Goal: Task Accomplishment & Management: Manage account settings

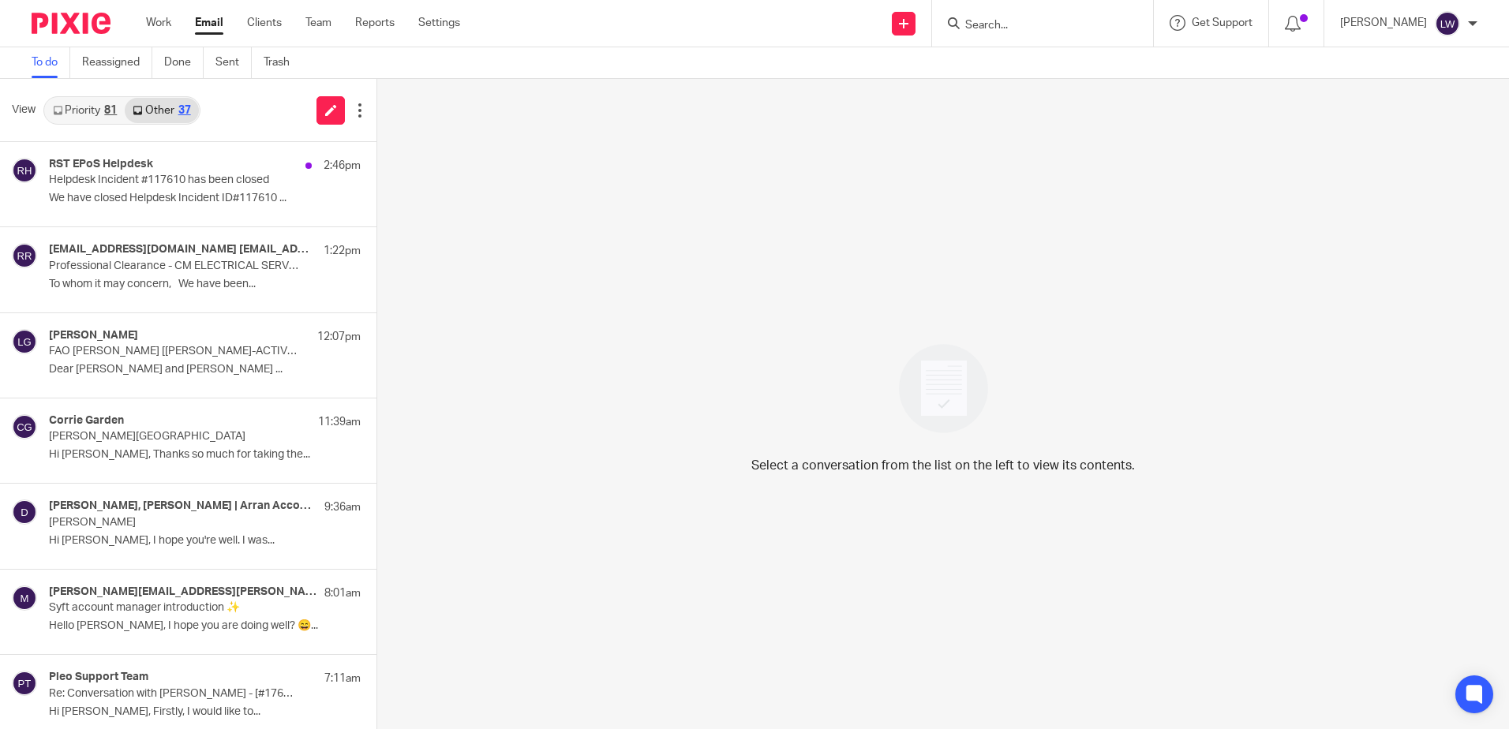
click at [212, 22] on link "Email" at bounding box center [209, 23] width 28 height 16
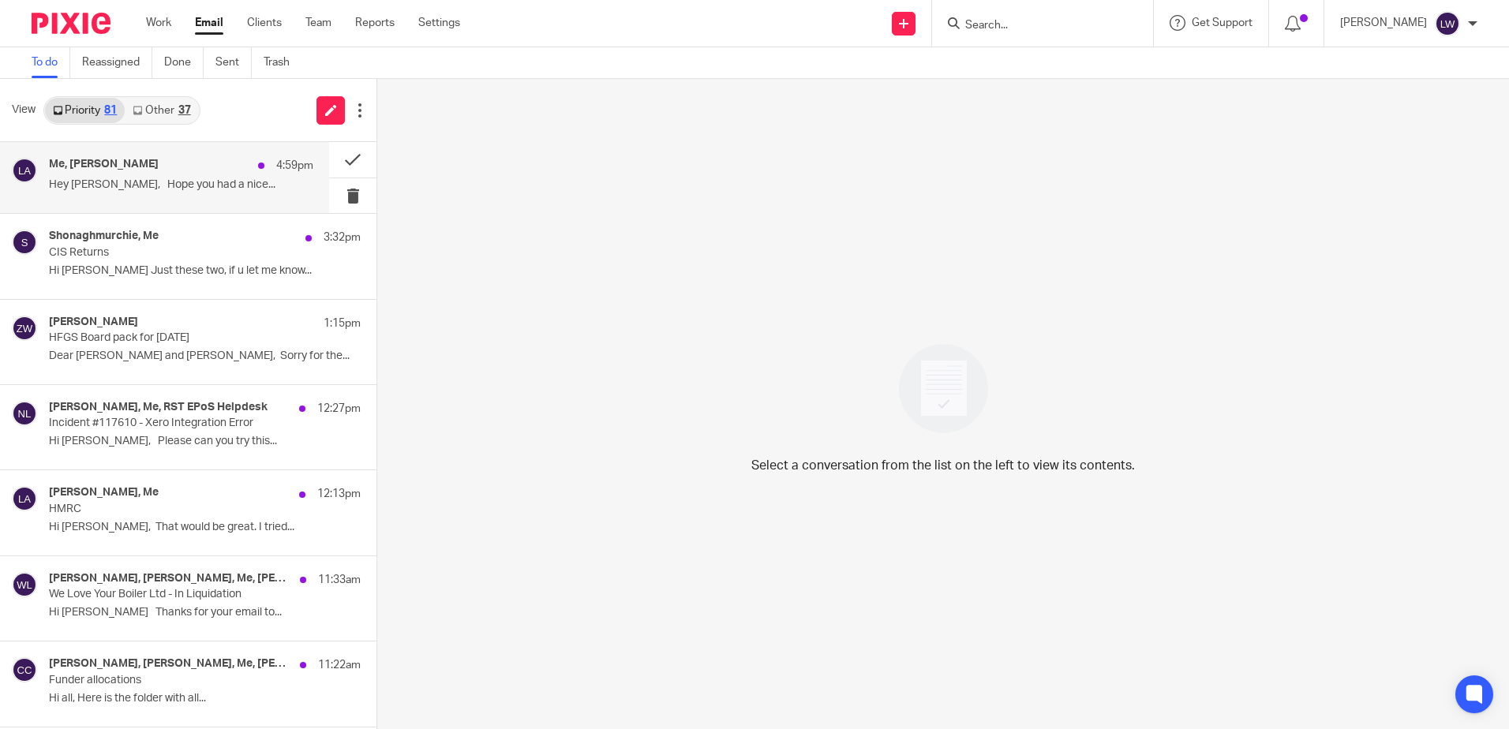
click at [166, 191] on p "Hey [PERSON_NAME], Hope you had a nice..." at bounding box center [181, 184] width 264 height 13
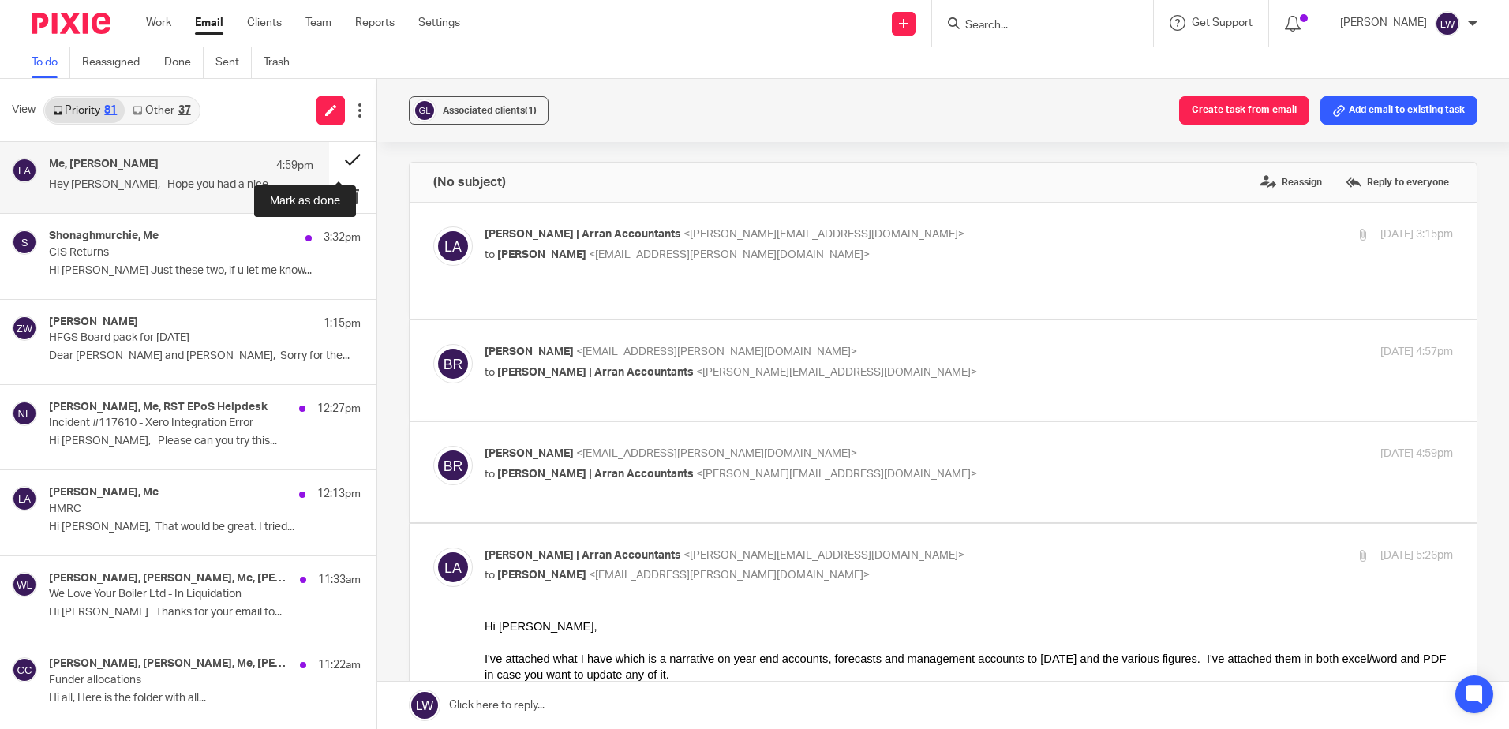
click at [338, 153] on button at bounding box center [352, 160] width 47 height 36
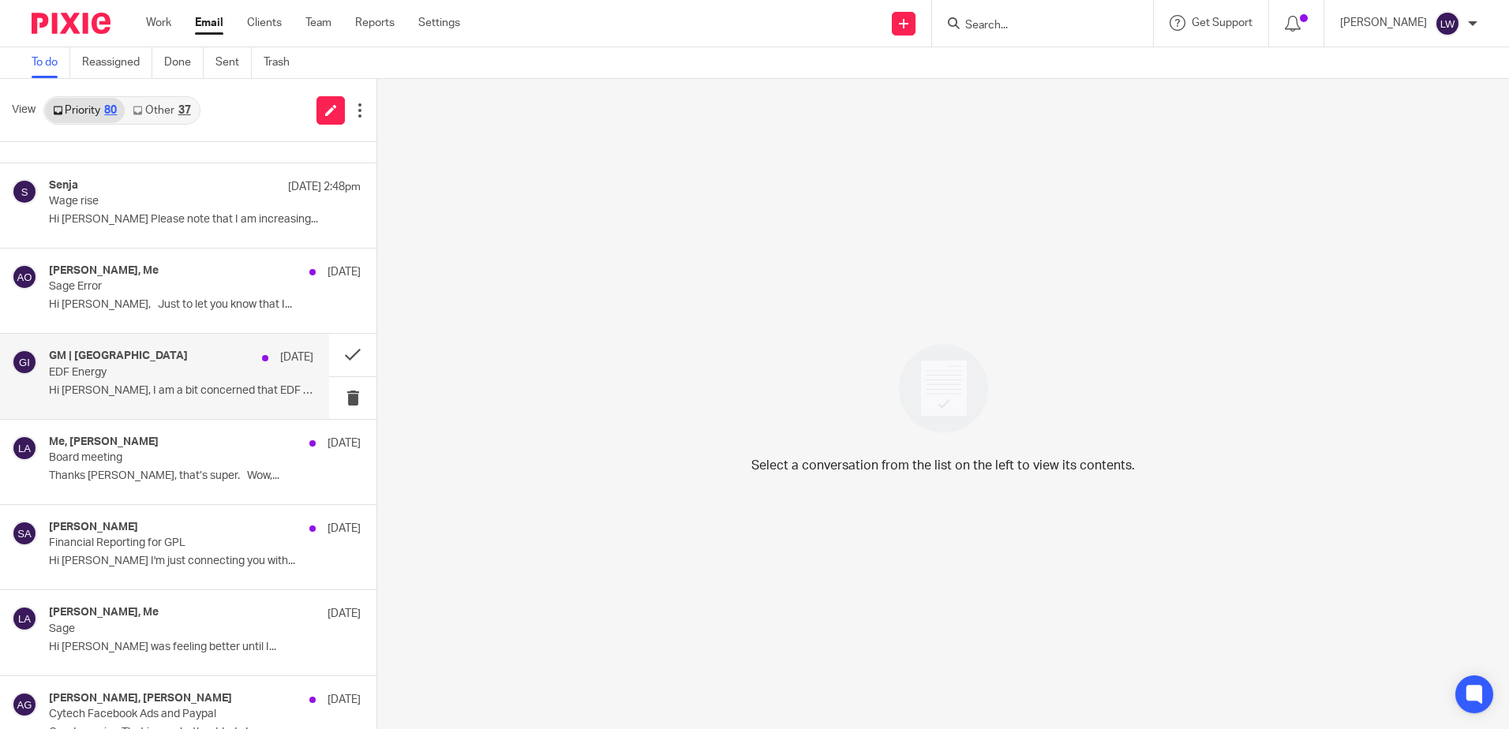
scroll to position [1105, 0]
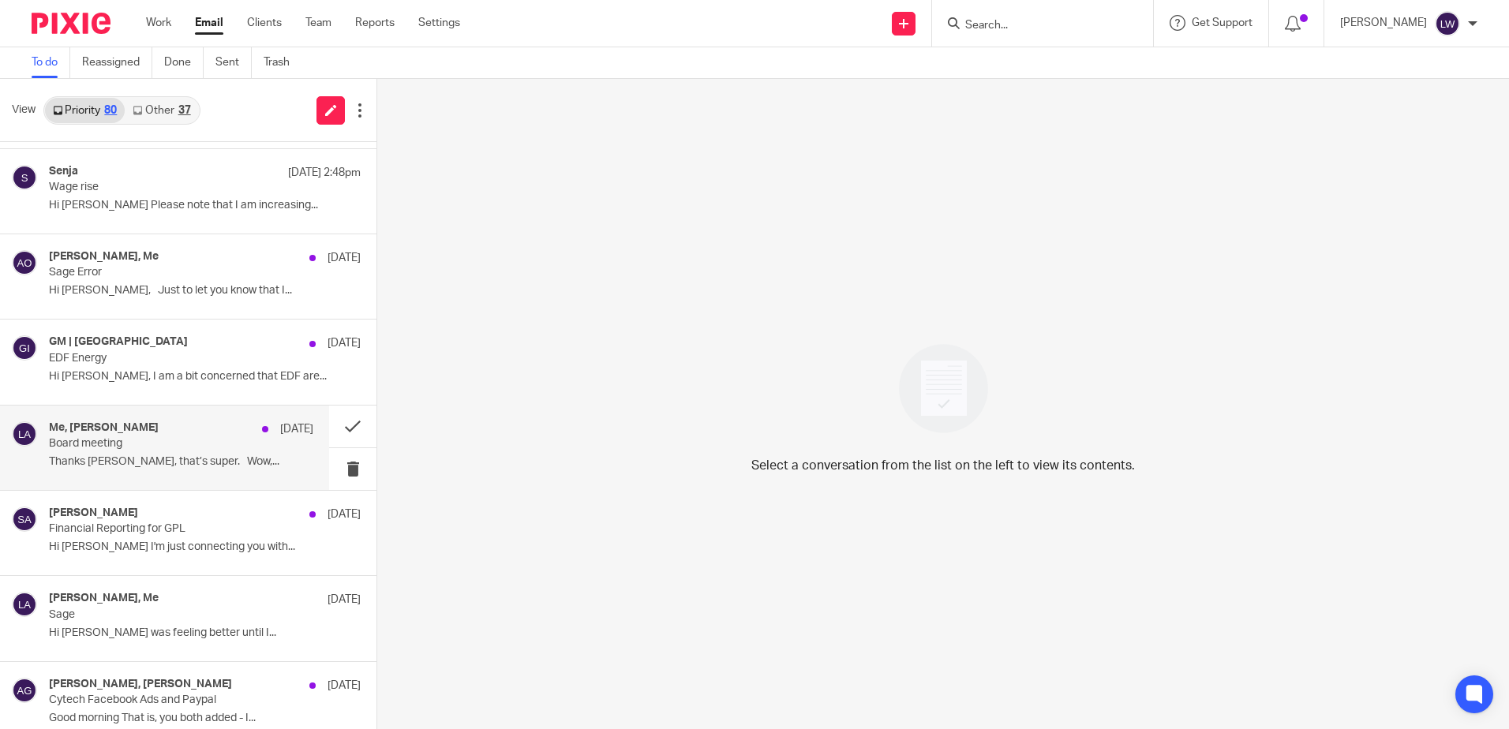
click at [156, 463] on p "Thanks [PERSON_NAME], that’s super. Wow,..." at bounding box center [181, 461] width 264 height 13
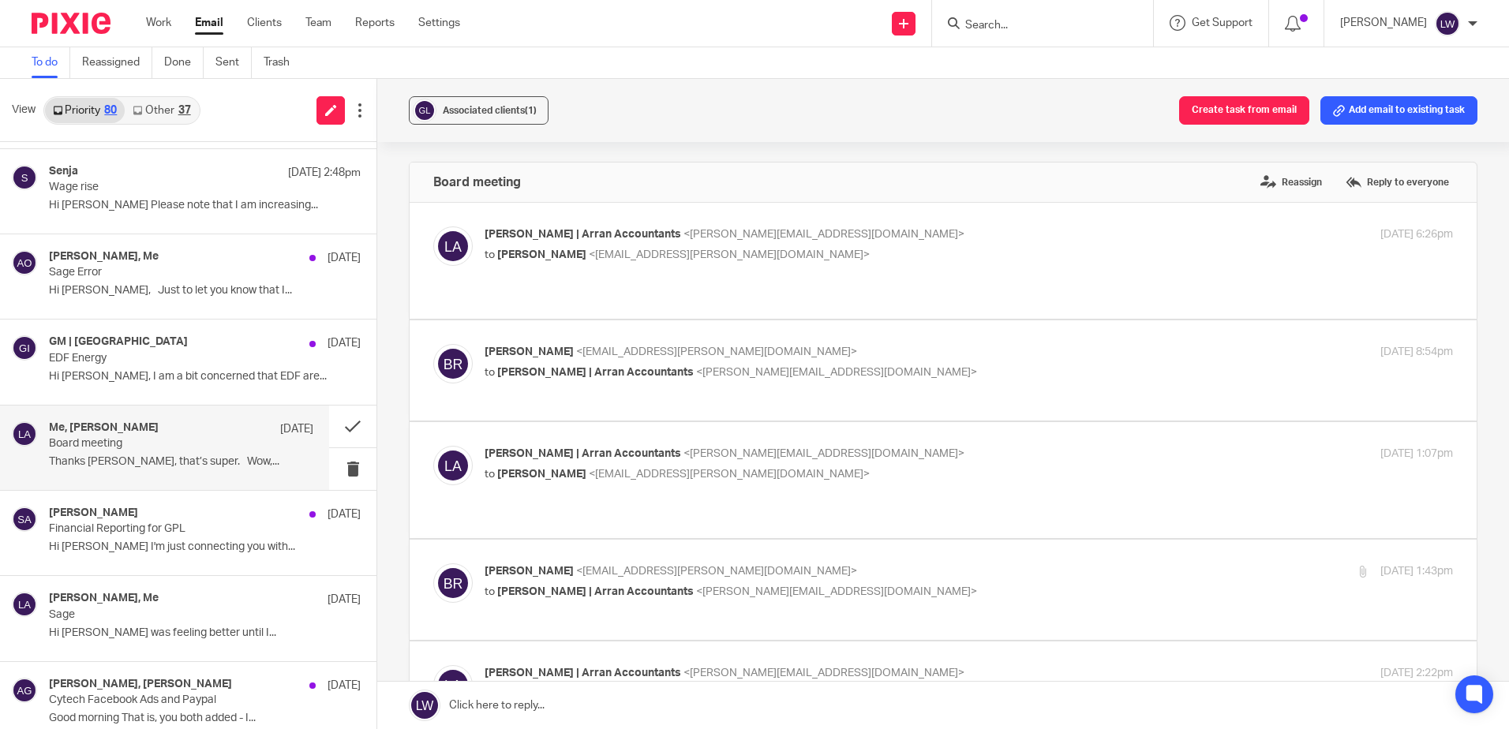
scroll to position [0, 0]
click at [340, 422] on button at bounding box center [352, 427] width 47 height 42
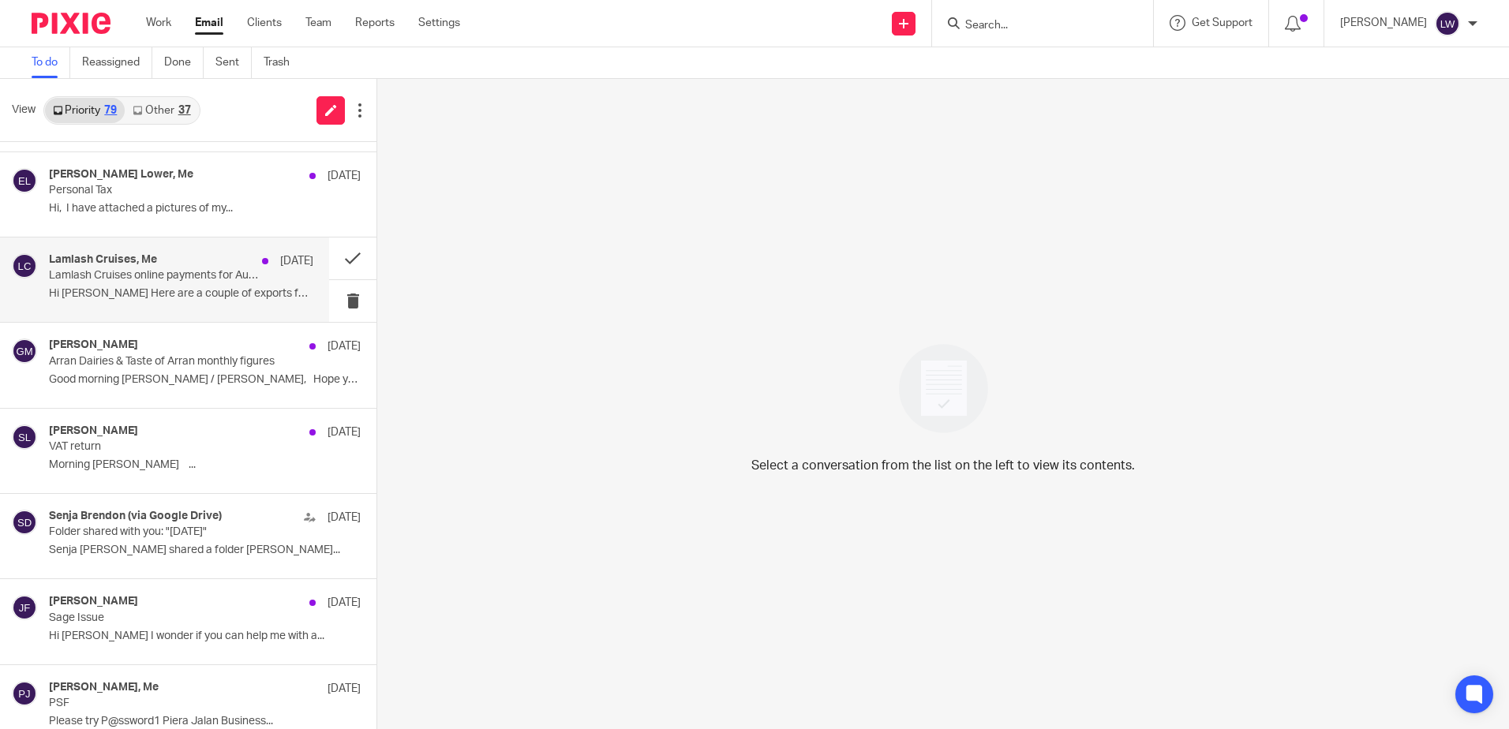
scroll to position [2568, 0]
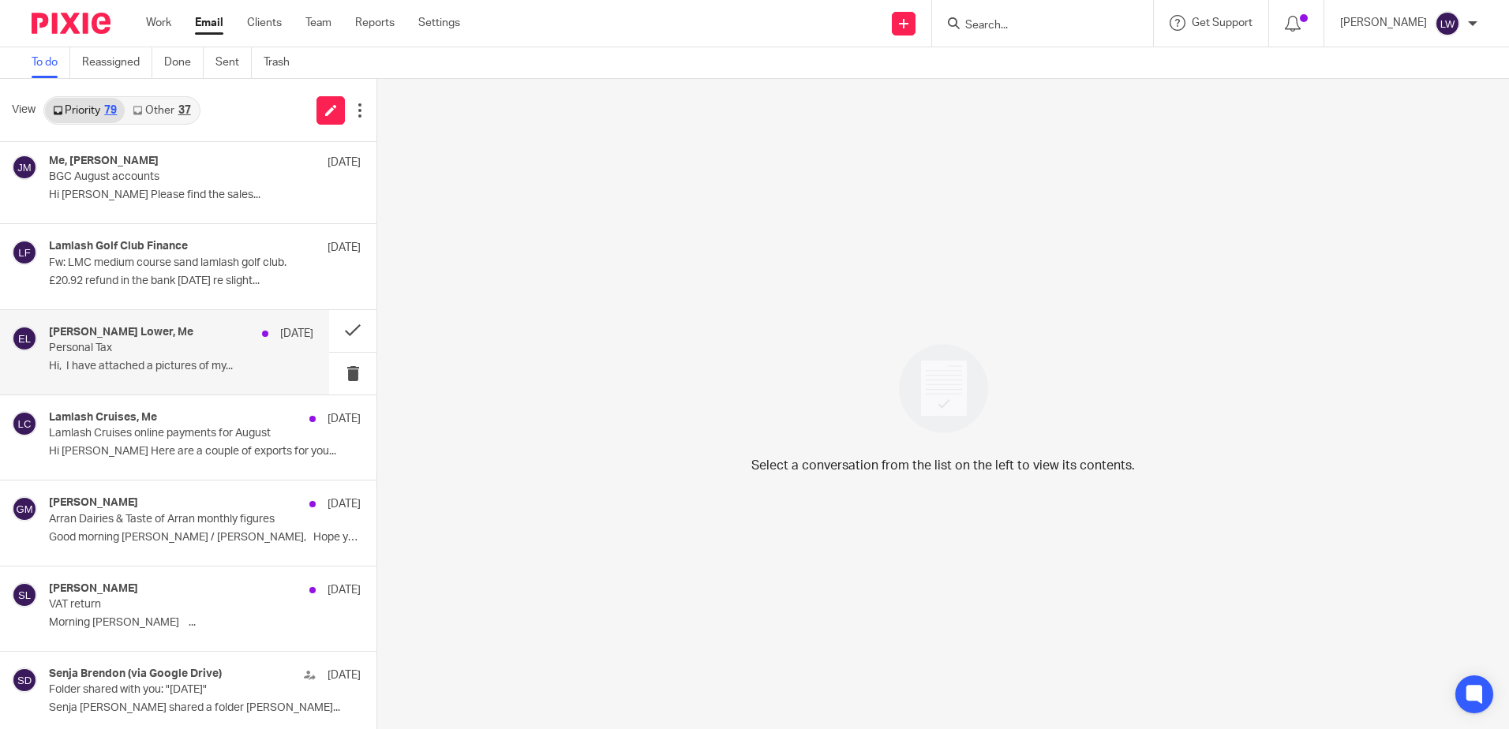
click at [164, 347] on p "Personal Tax" at bounding box center [154, 348] width 211 height 13
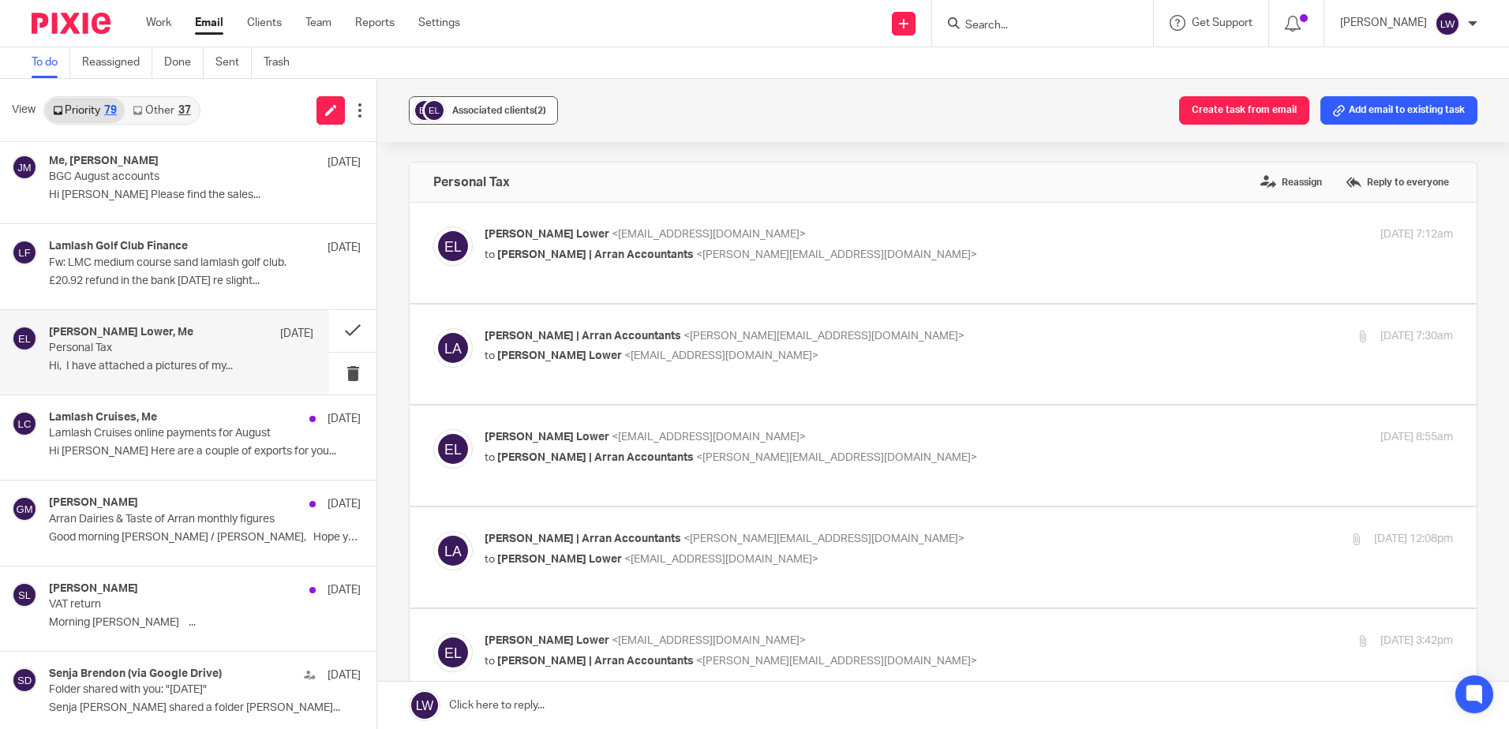
scroll to position [0, 0]
click at [463, 109] on span "Associated clients (2)" at bounding box center [499, 110] width 94 height 9
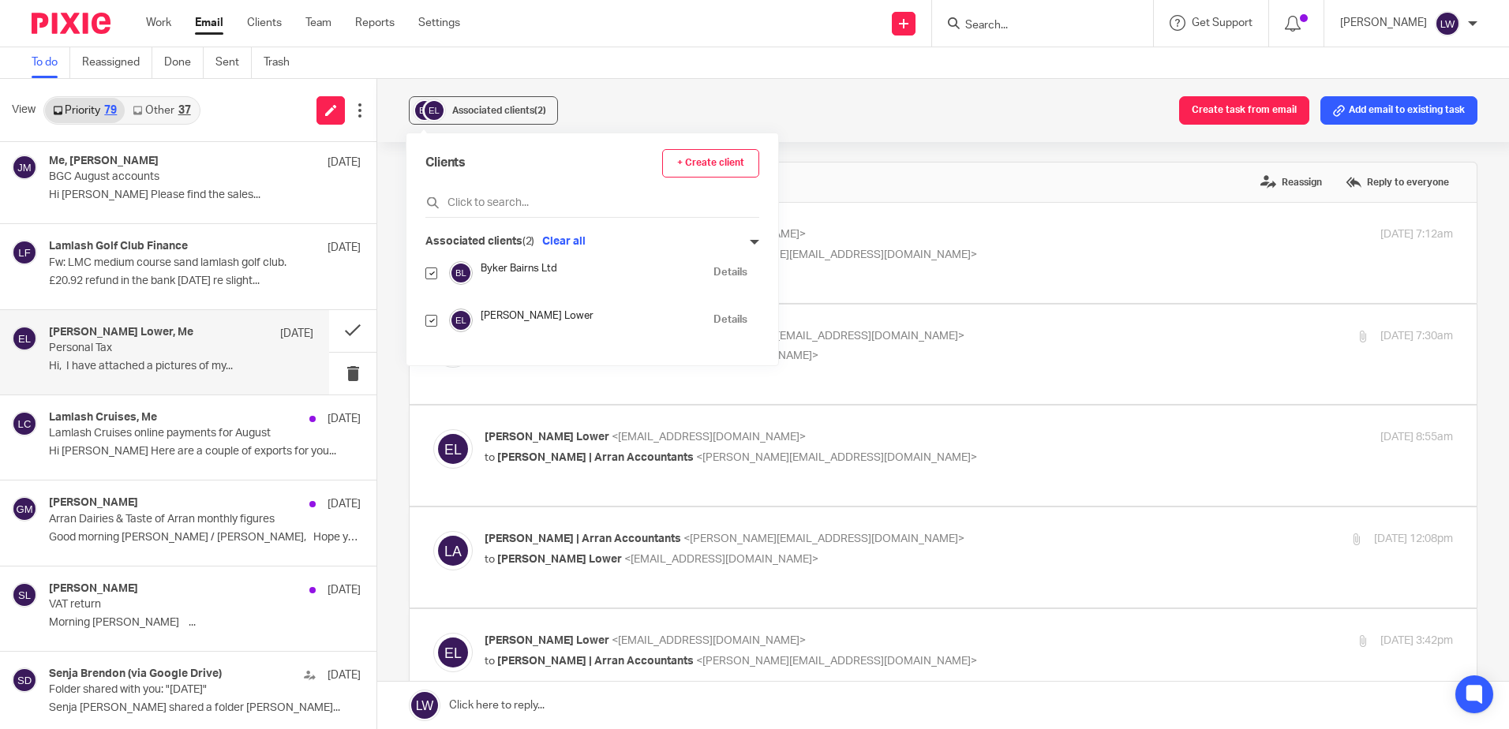
click at [432, 272] on input "checkbox" at bounding box center [431, 273] width 12 height 12
checkbox input "false"
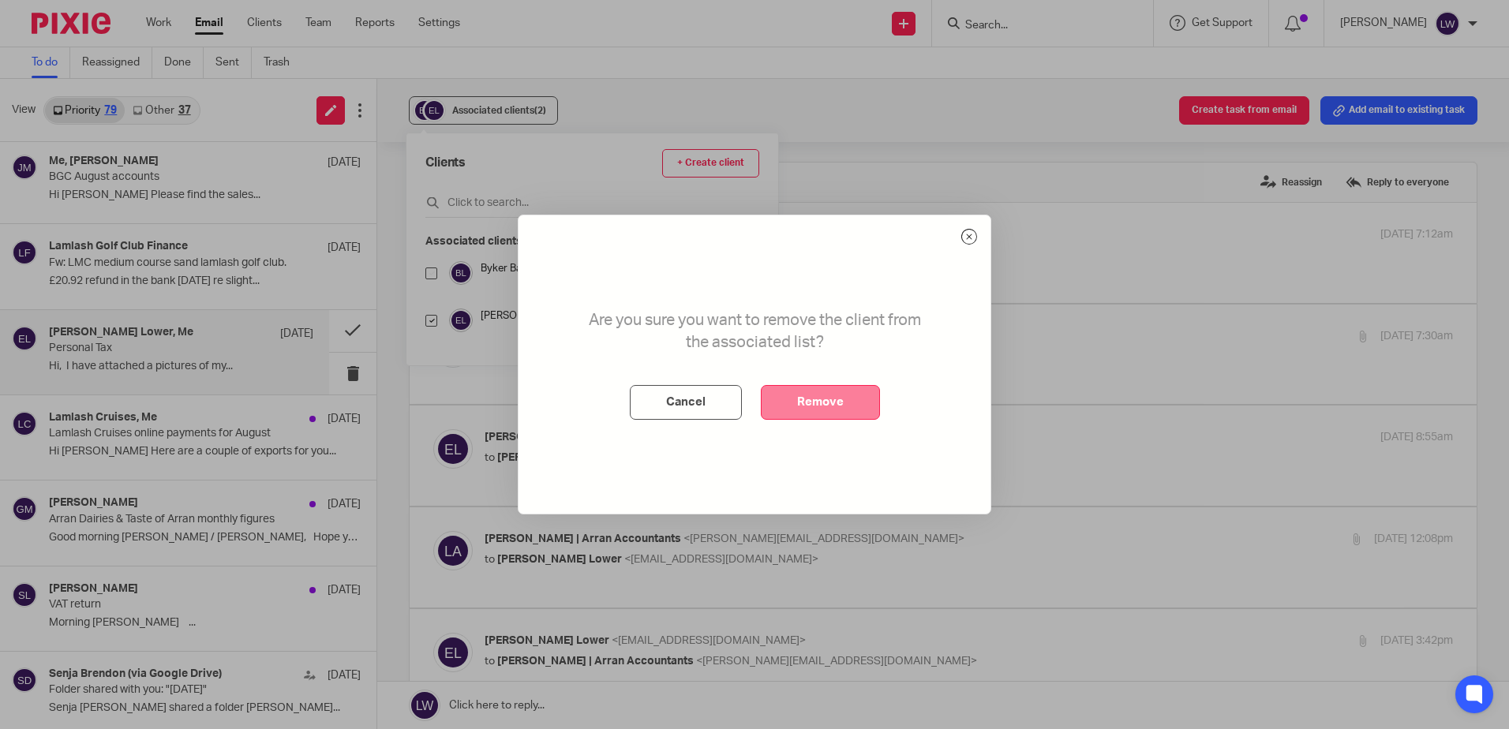
click at [805, 400] on button "Remove" at bounding box center [820, 402] width 119 height 35
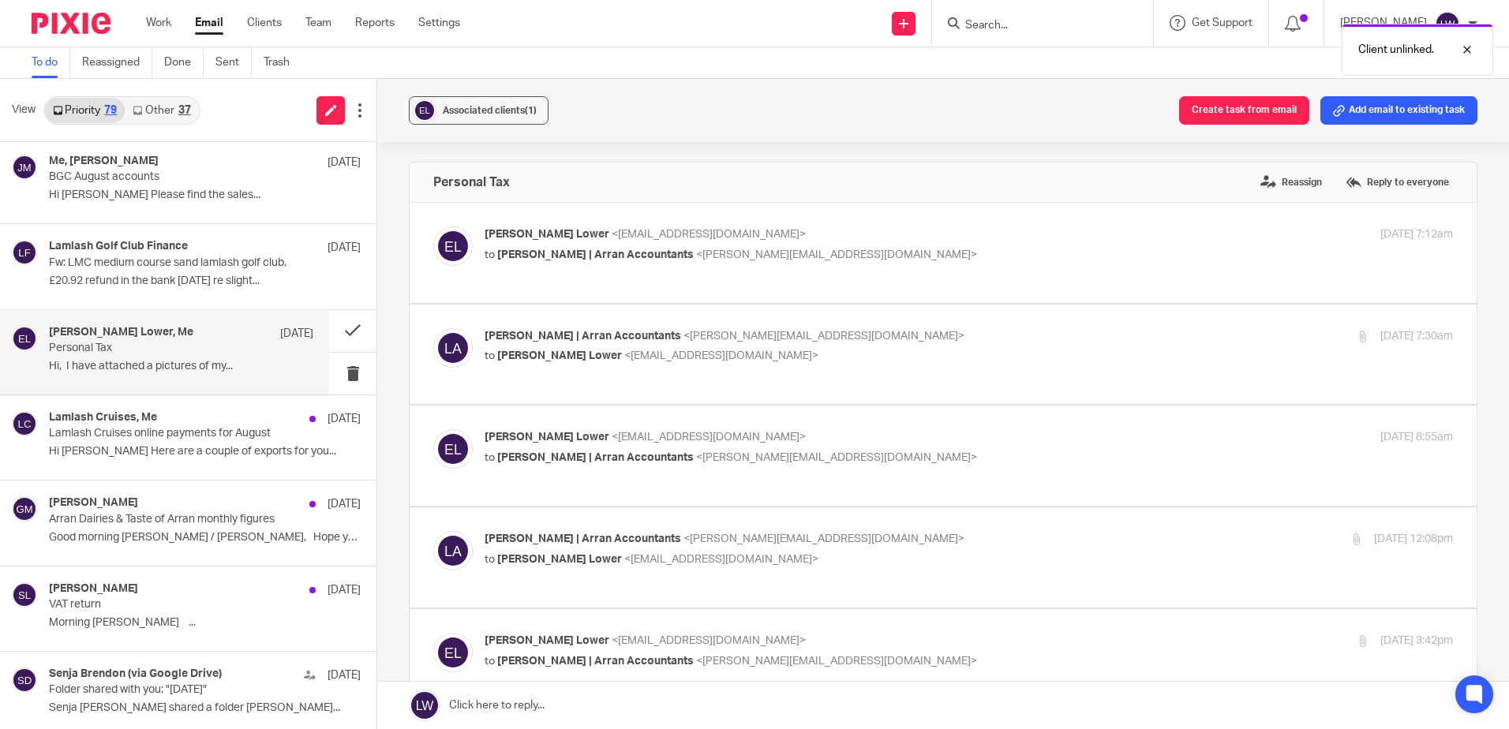
click at [133, 354] on p "Personal Tax" at bounding box center [154, 348] width 211 height 13
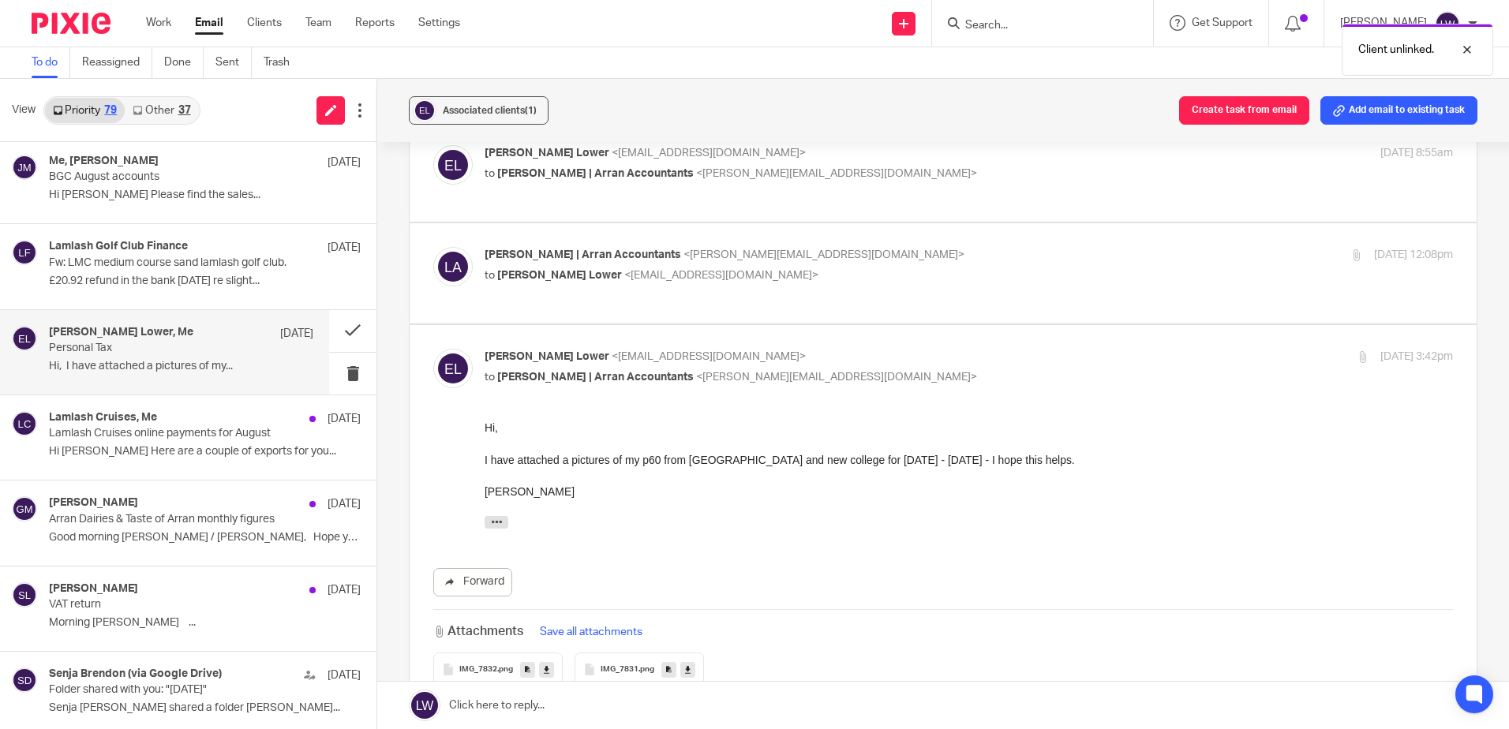
scroll to position [316, 0]
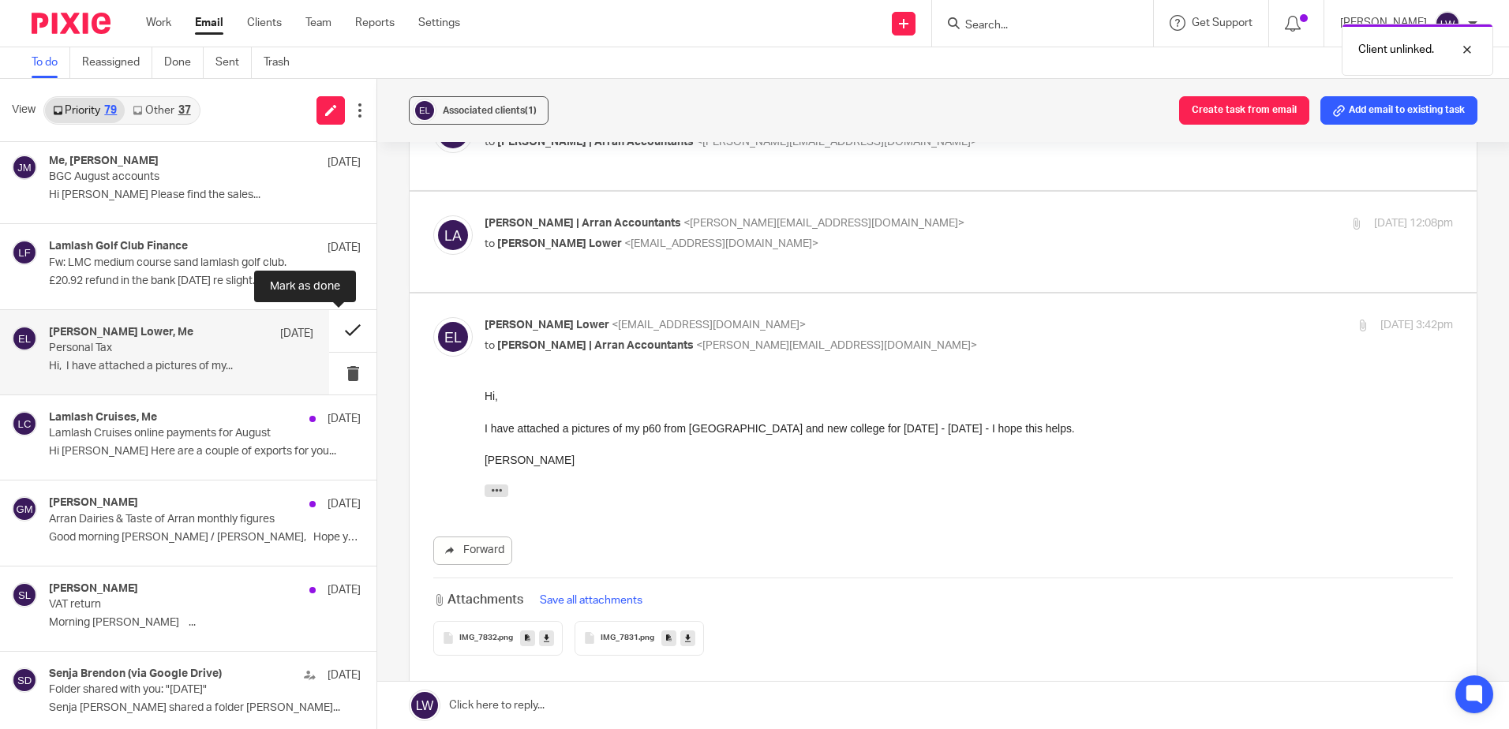
click at [339, 325] on button at bounding box center [352, 331] width 47 height 42
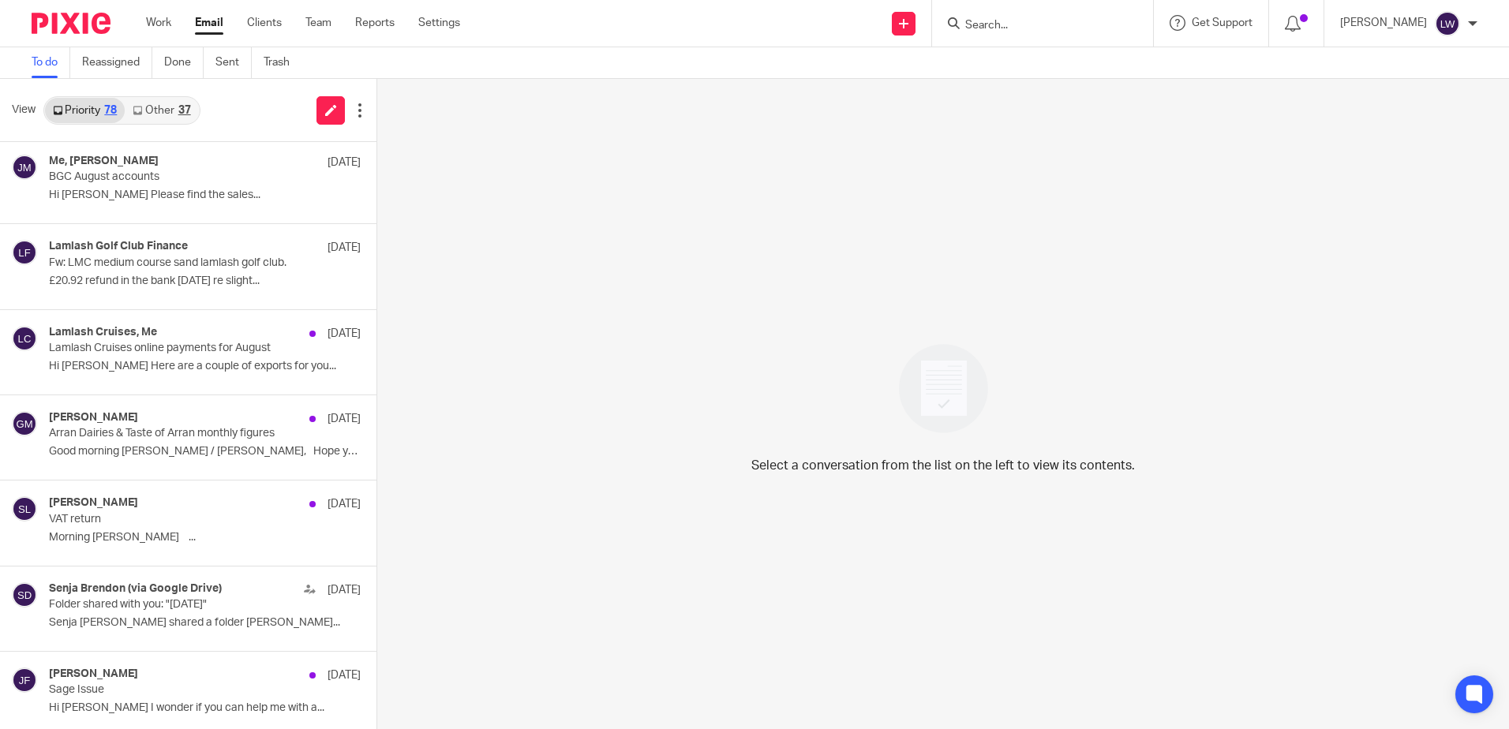
click at [176, 107] on link "Other 37" at bounding box center [161, 110] width 73 height 25
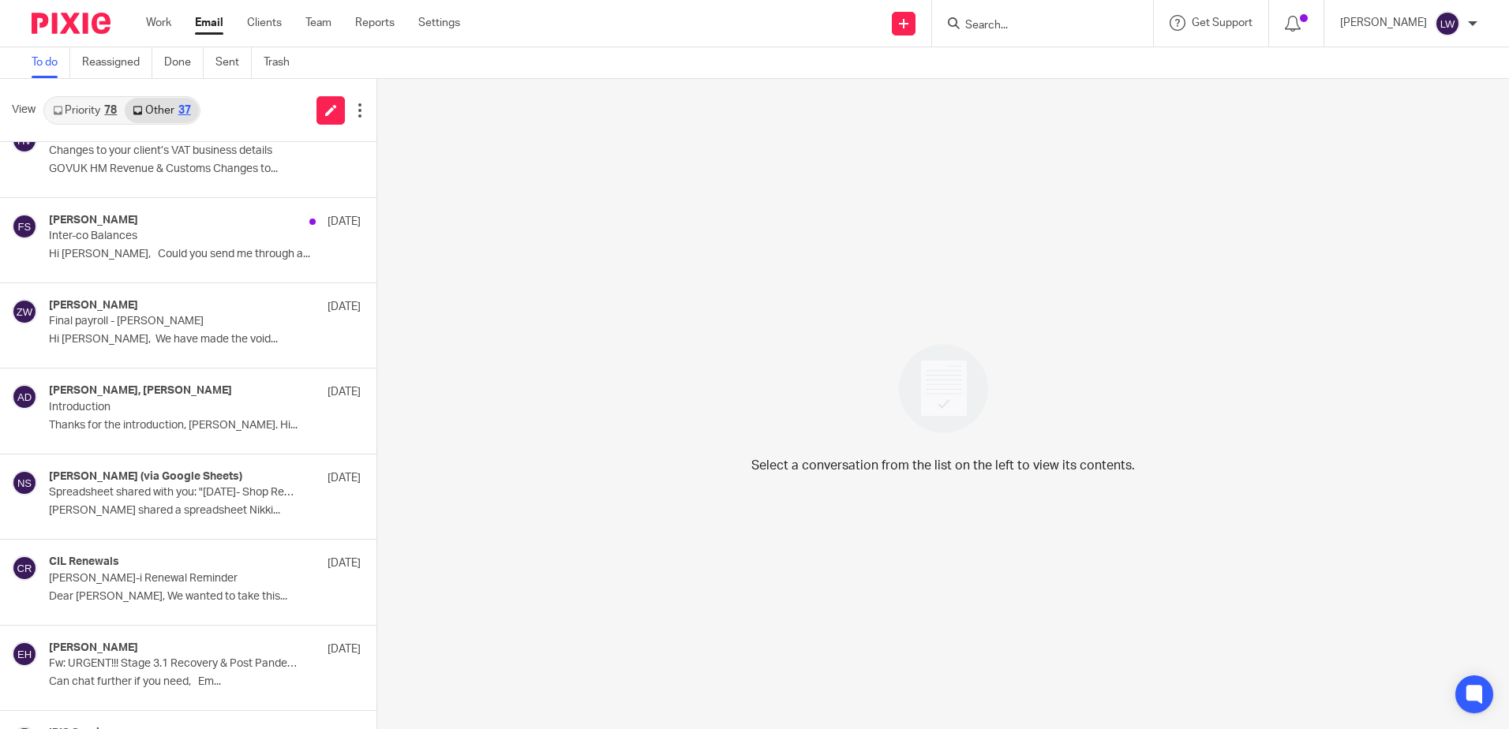
scroll to position [1332, 0]
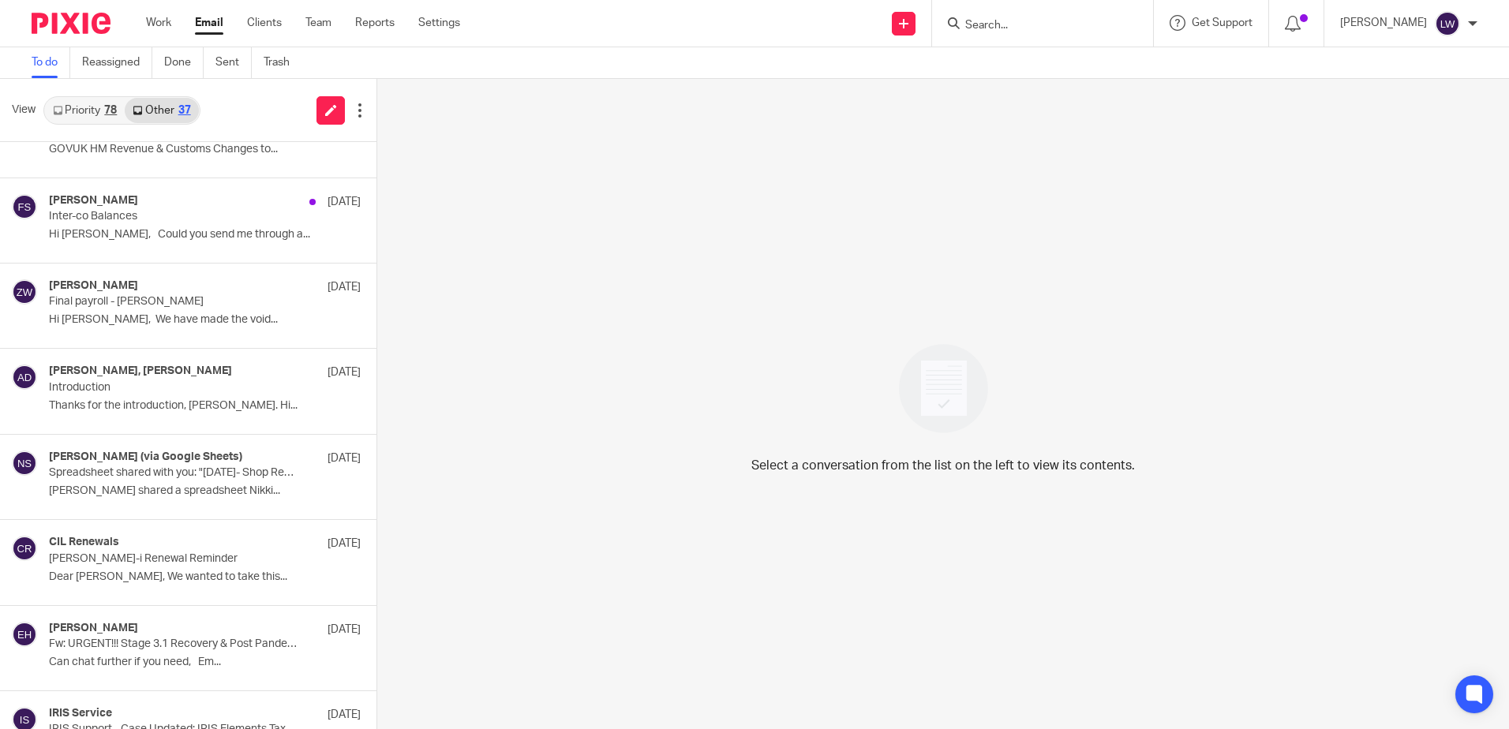
click at [92, 109] on link "Priority 78" at bounding box center [85, 110] width 80 height 25
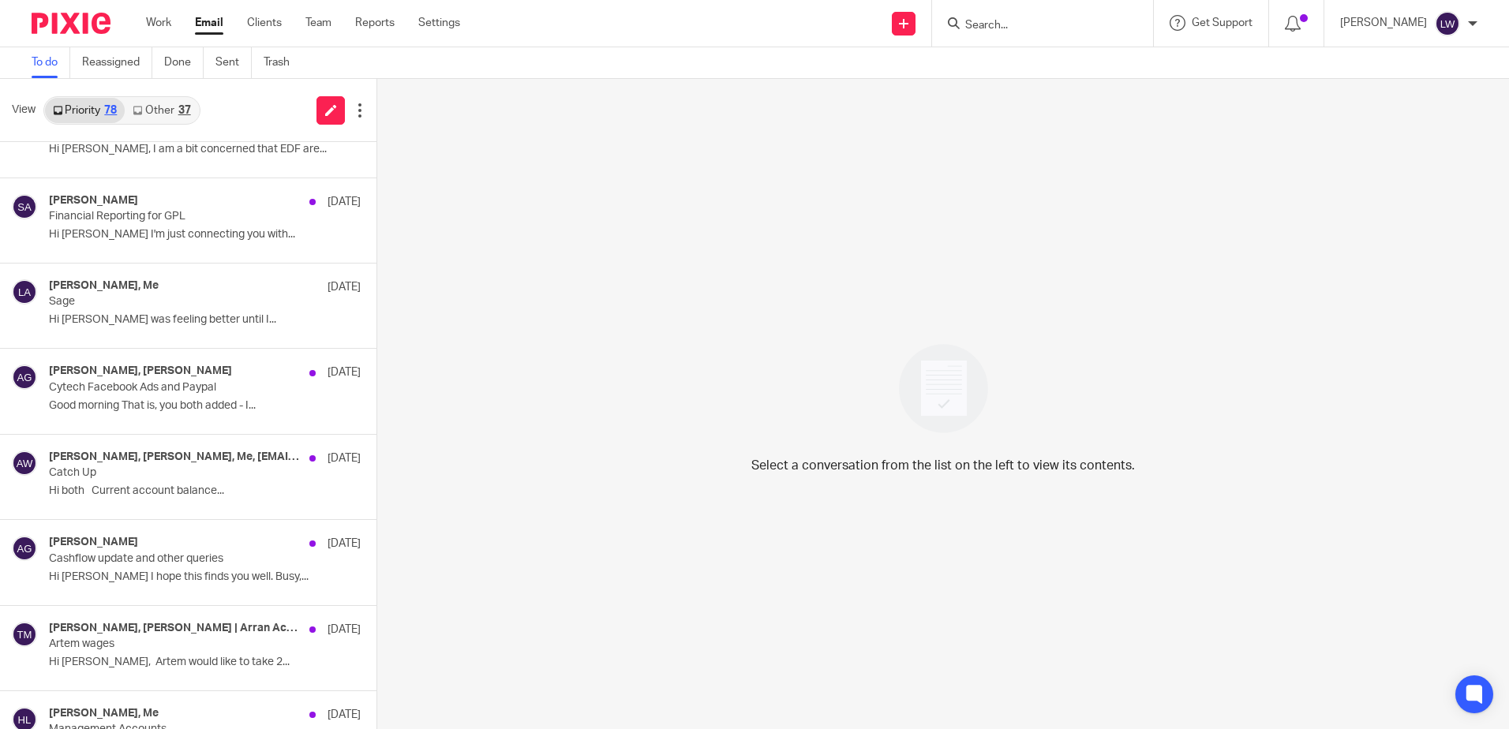
scroll to position [0, 0]
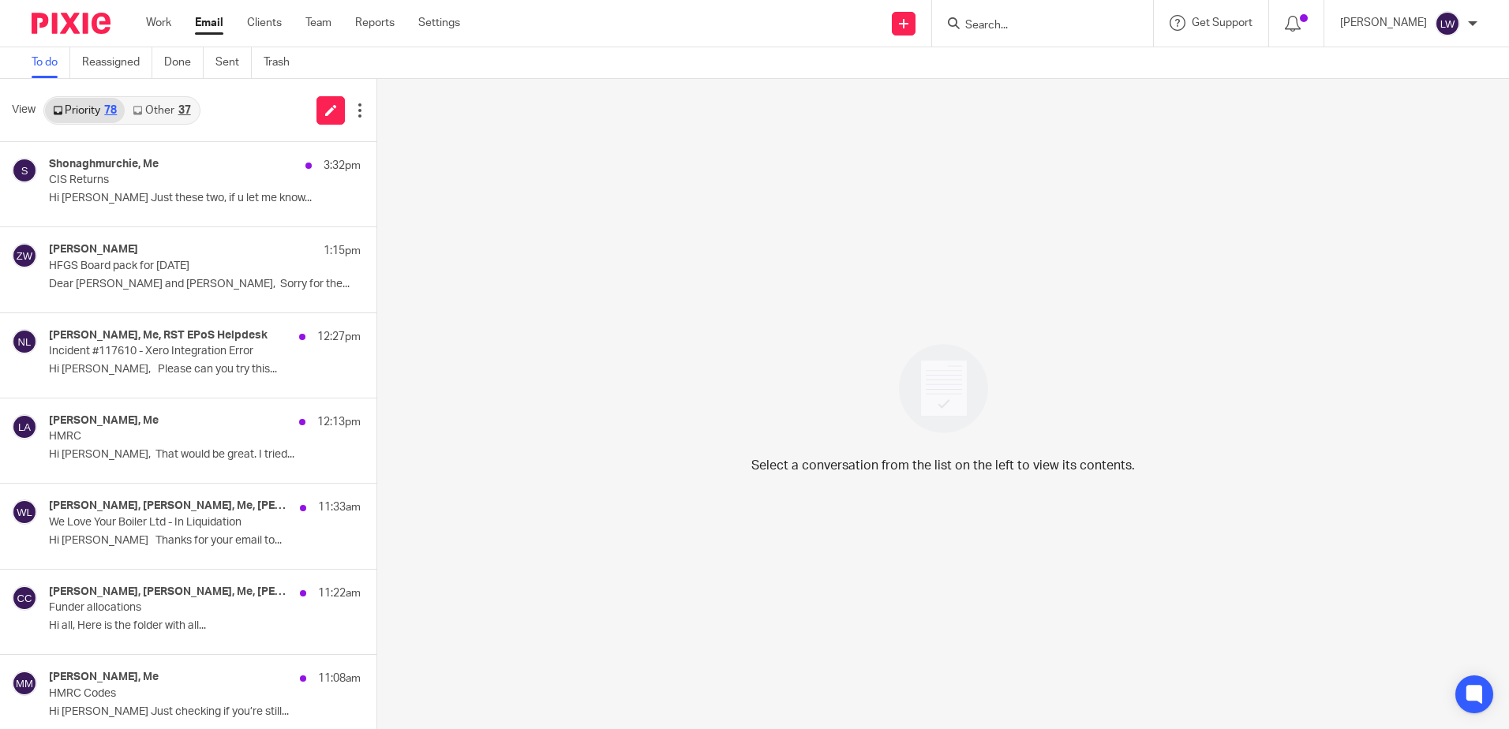
click at [204, 23] on link "Email" at bounding box center [209, 23] width 28 height 16
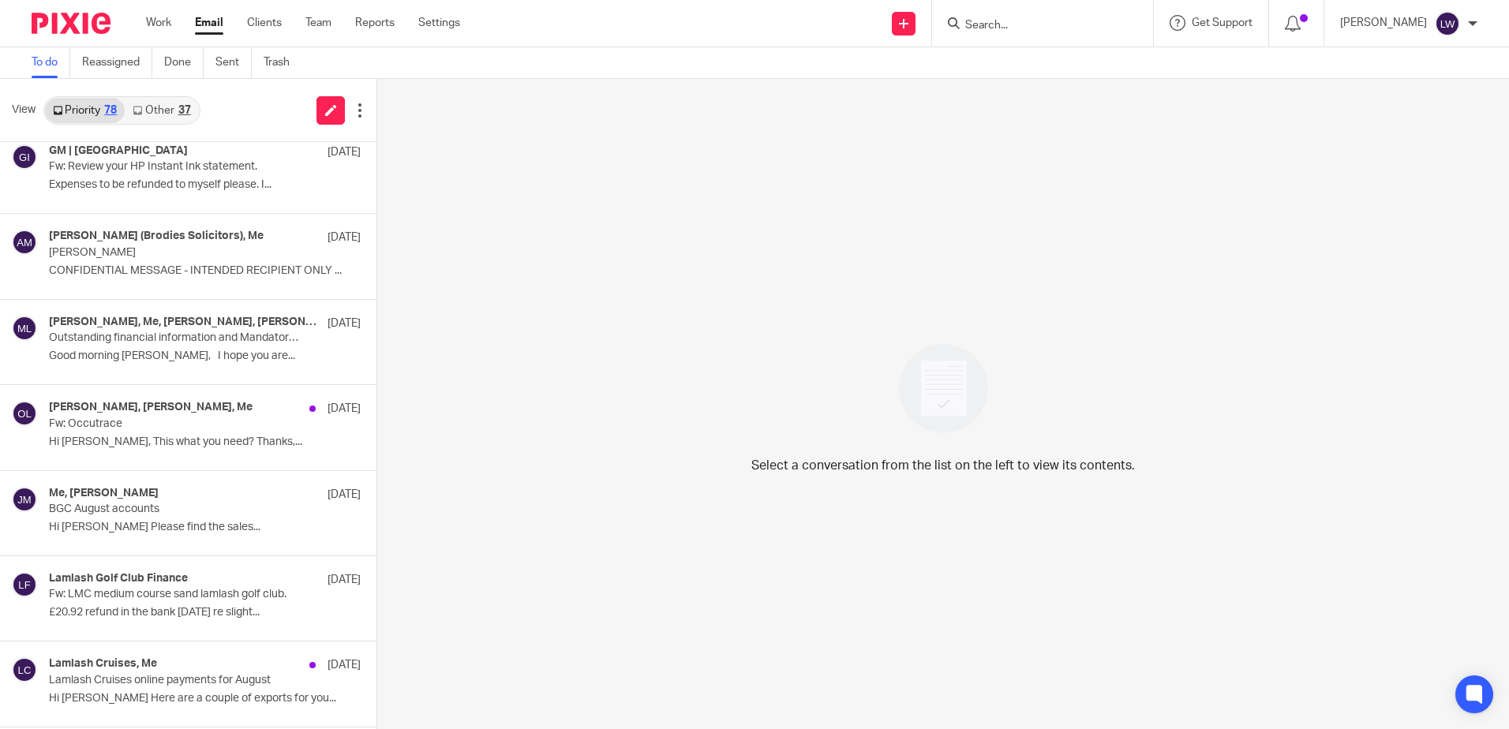
scroll to position [2446, 0]
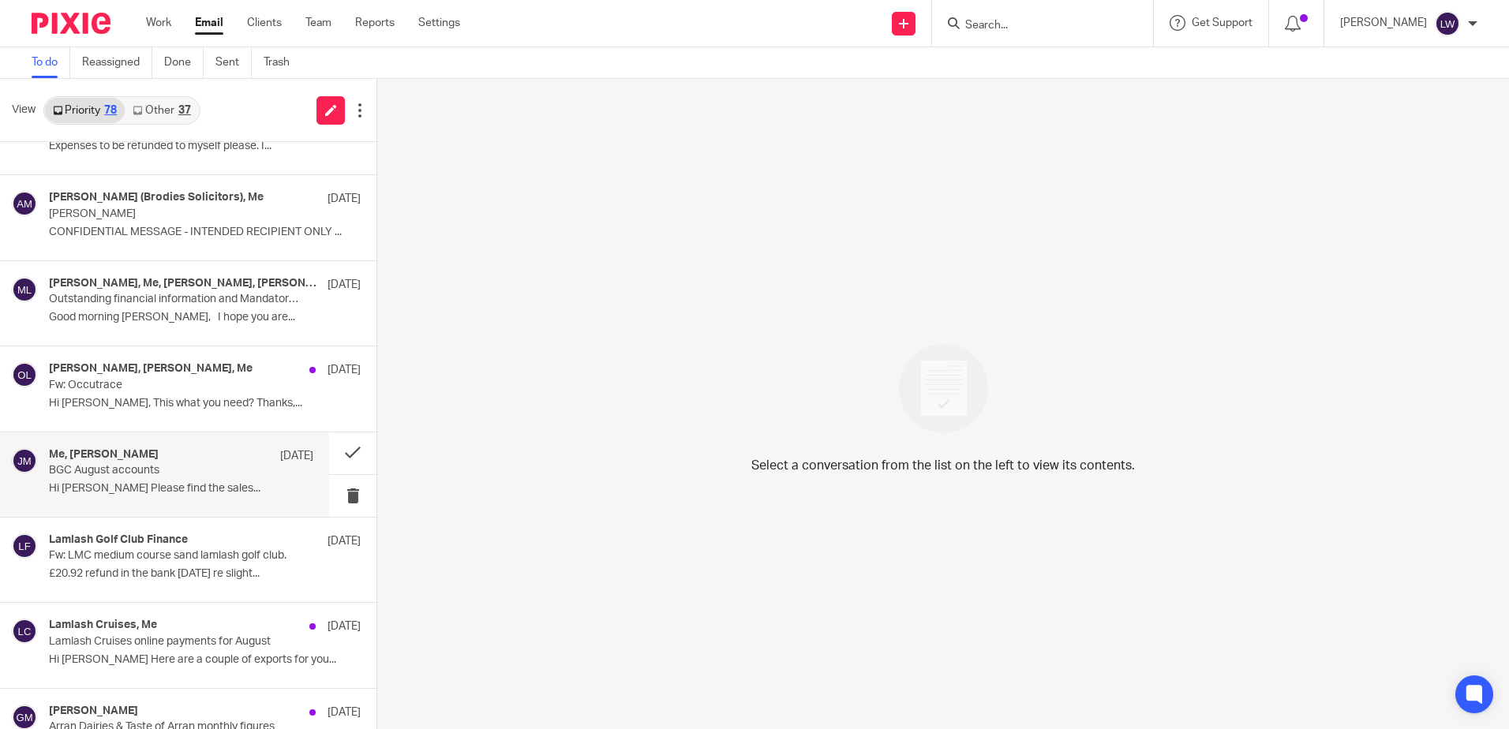
click at [138, 490] on p "Hi [PERSON_NAME] Please find the sales..." at bounding box center [181, 488] width 264 height 13
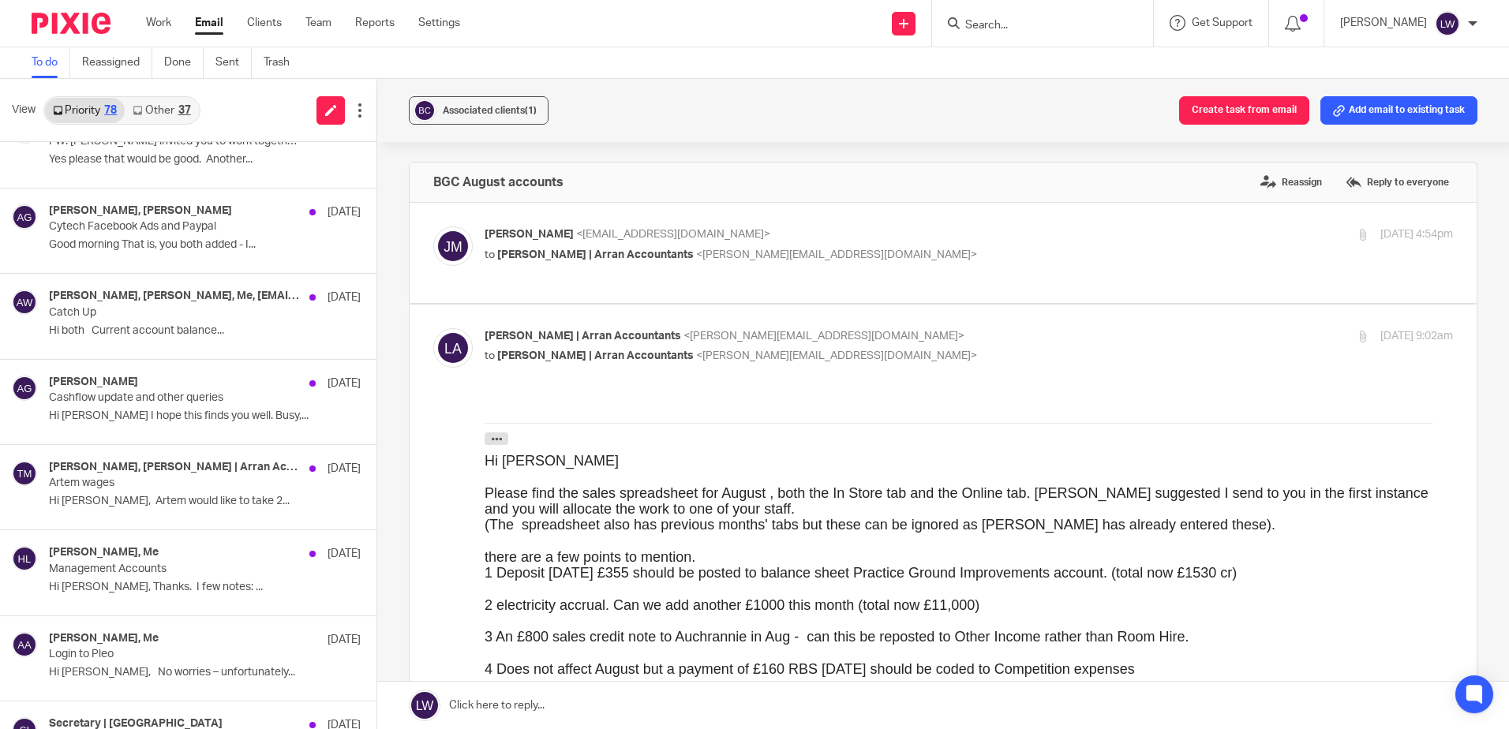
scroll to position [1815, 0]
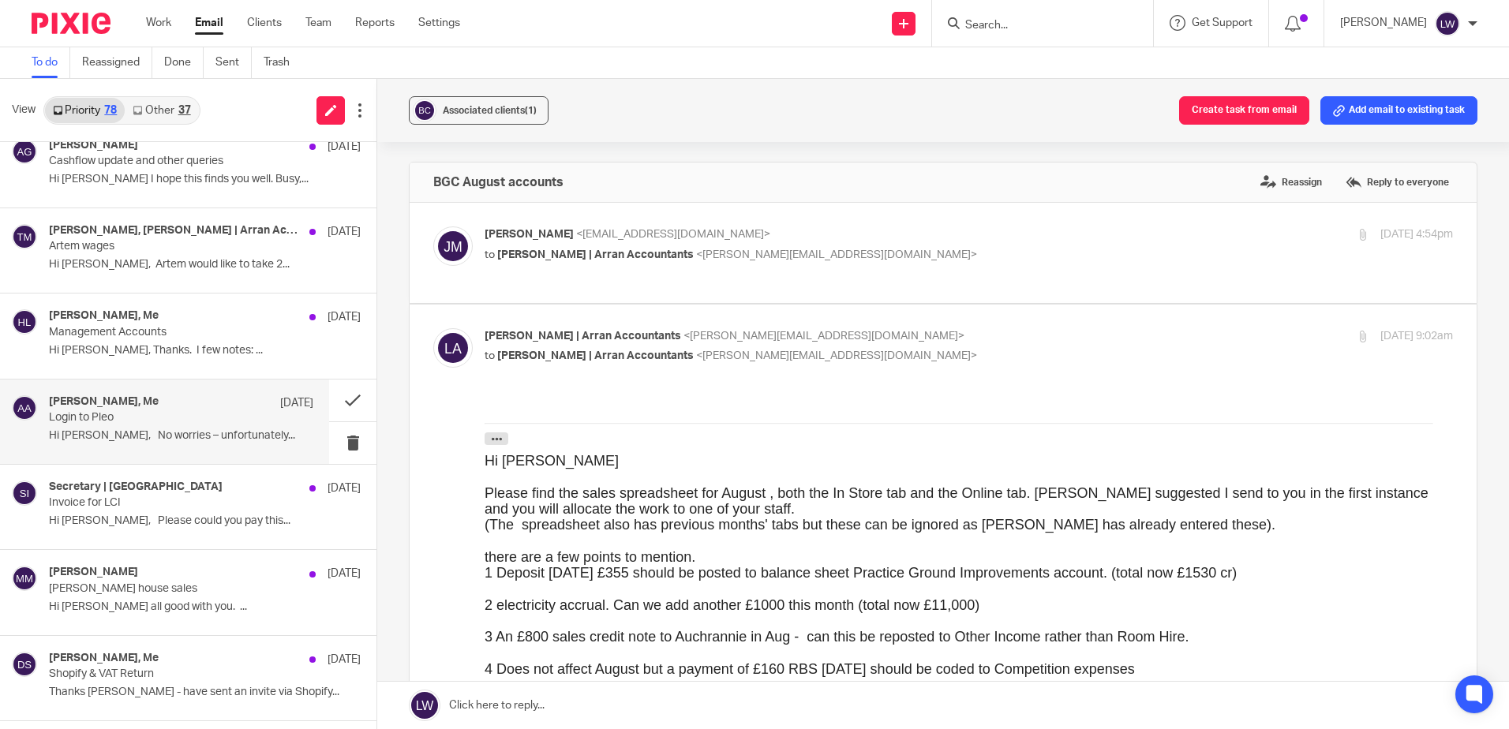
click at [124, 429] on p "Hi [PERSON_NAME], No worries – unfortunately..." at bounding box center [181, 435] width 264 height 13
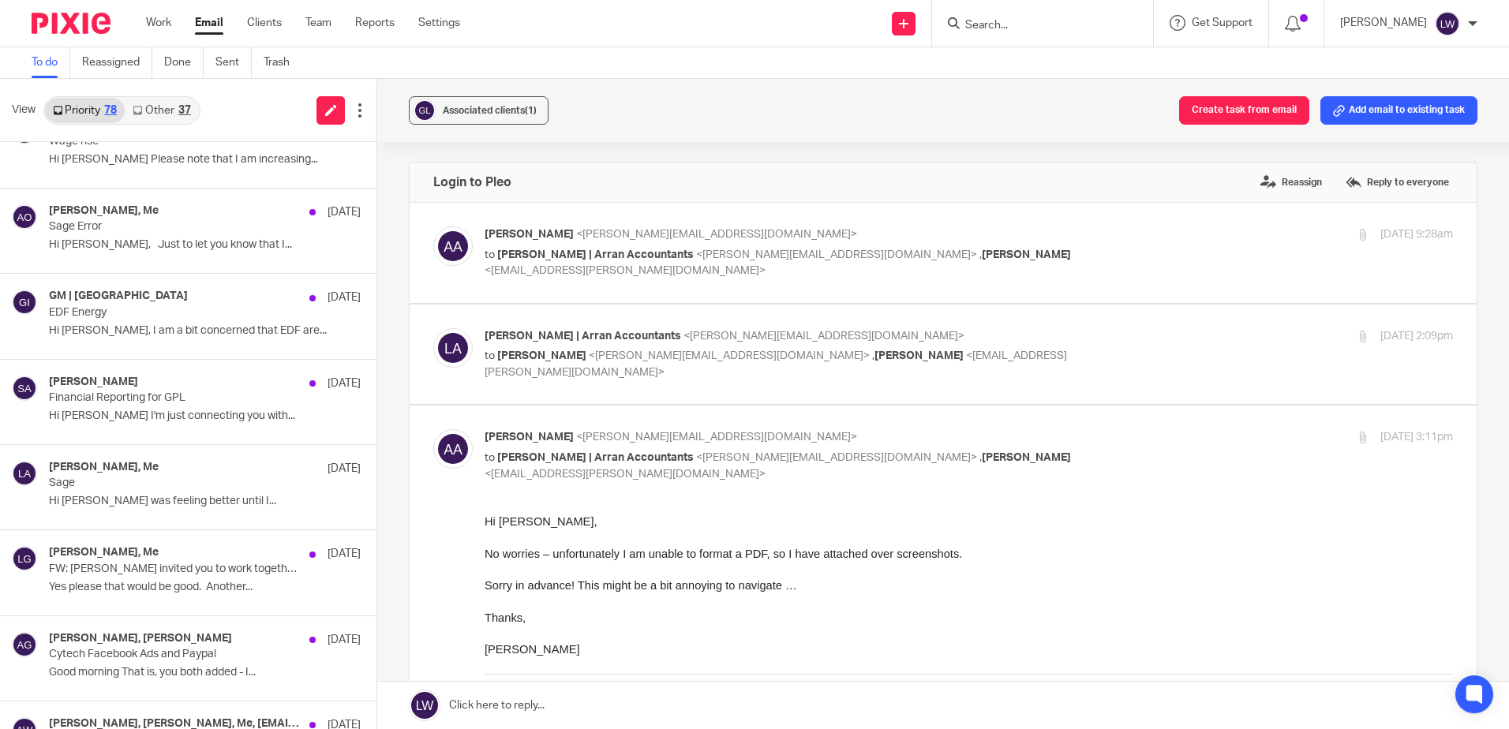
scroll to position [1184, 0]
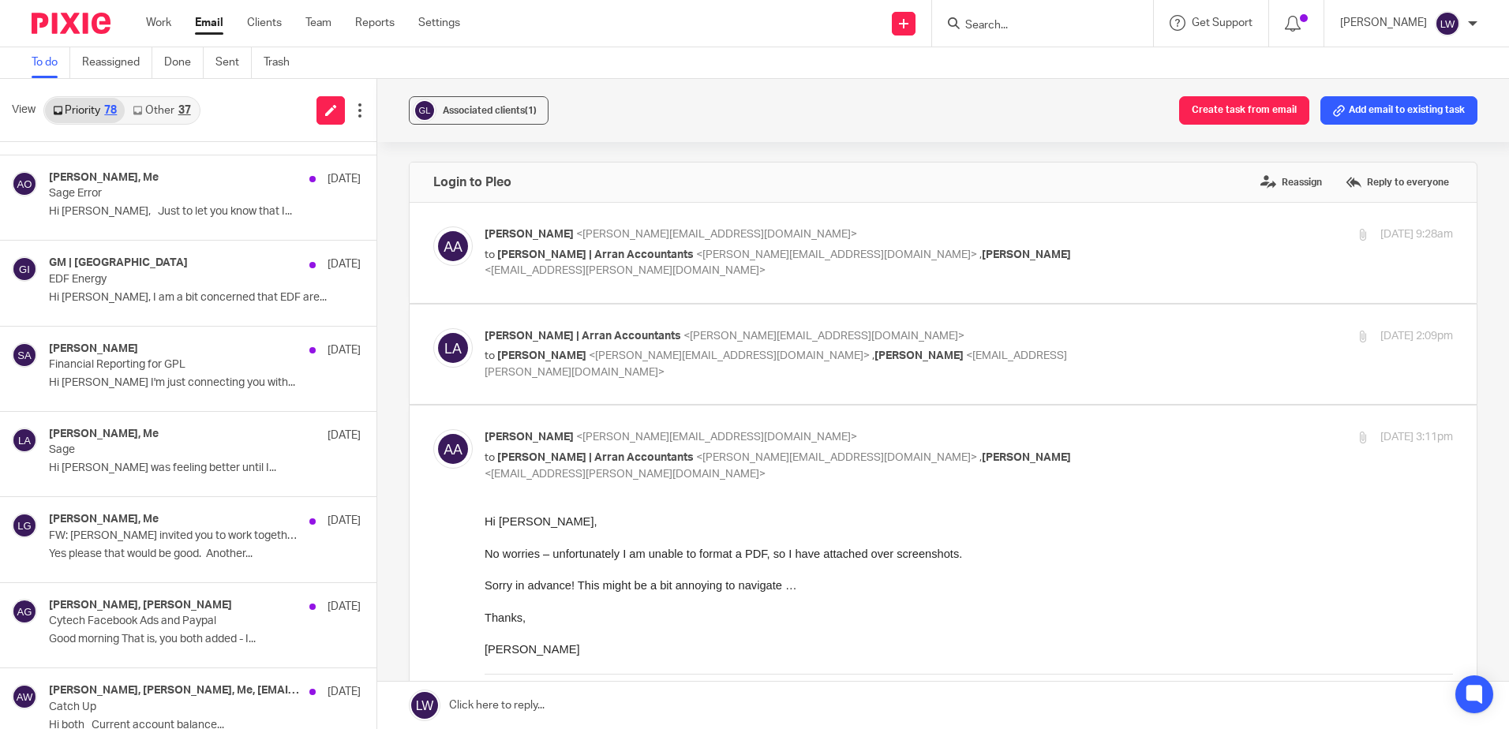
click at [159, 94] on div "View Priority 78 Other 37" at bounding box center [188, 110] width 376 height 63
click at [159, 106] on link "Other 37" at bounding box center [161, 110] width 73 height 25
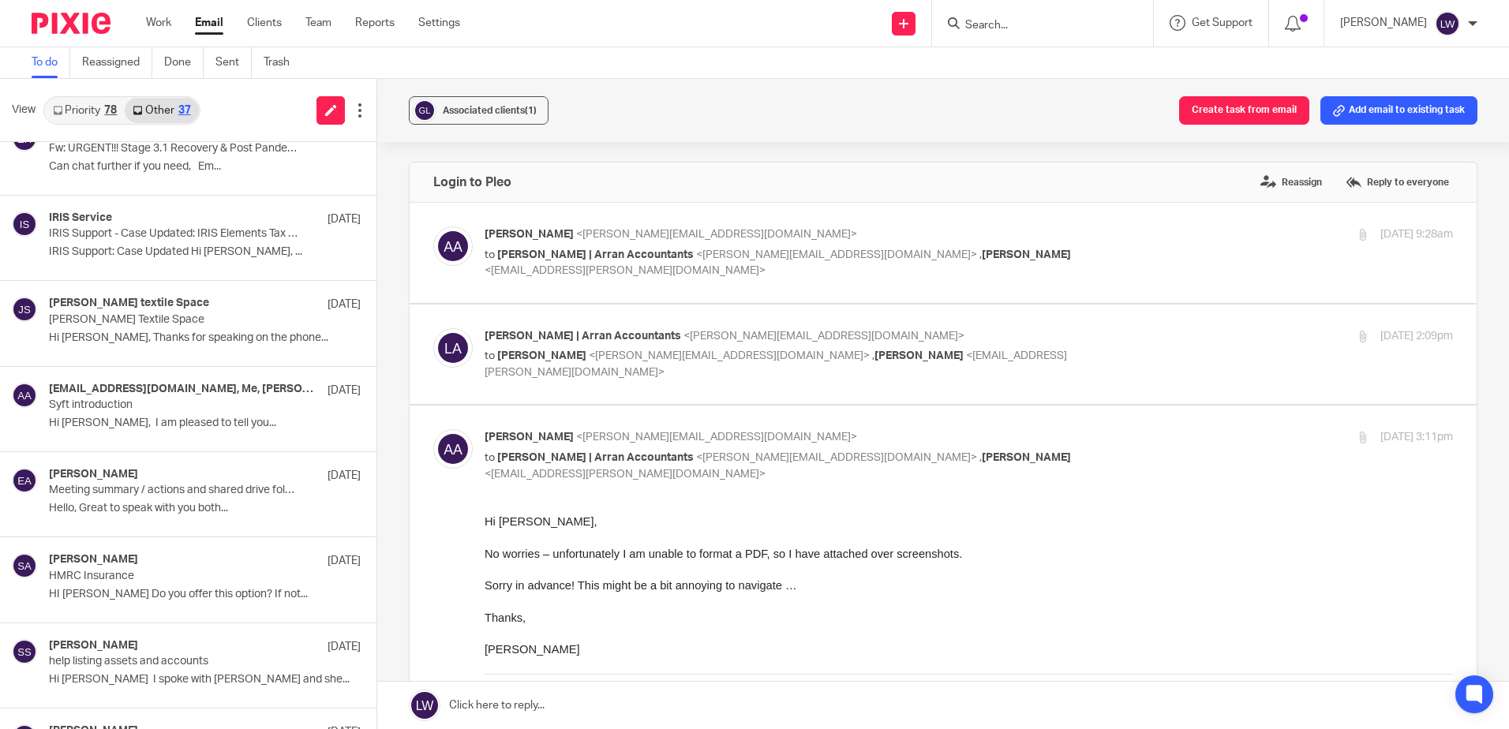
scroll to position [1792, 0]
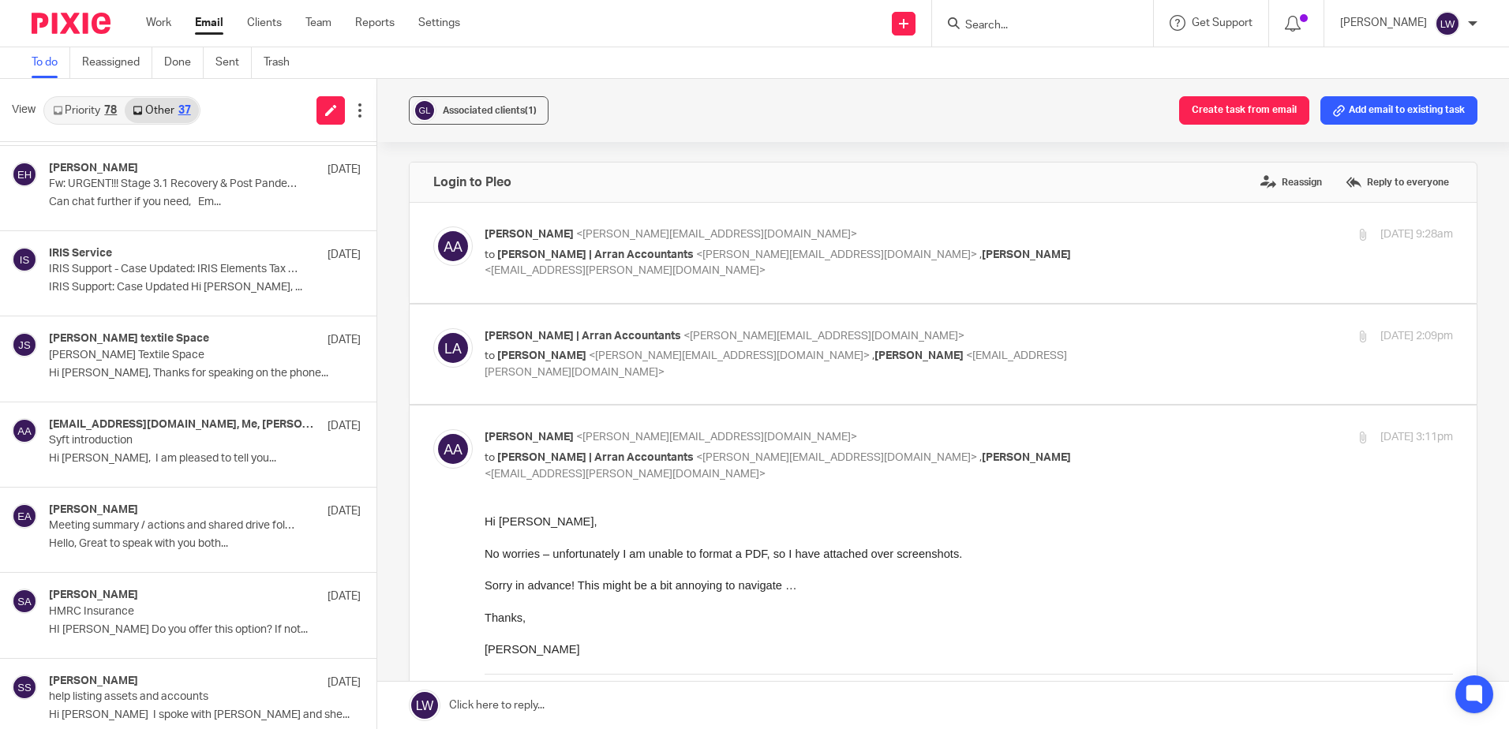
click at [95, 101] on link "Priority 78" at bounding box center [85, 110] width 80 height 25
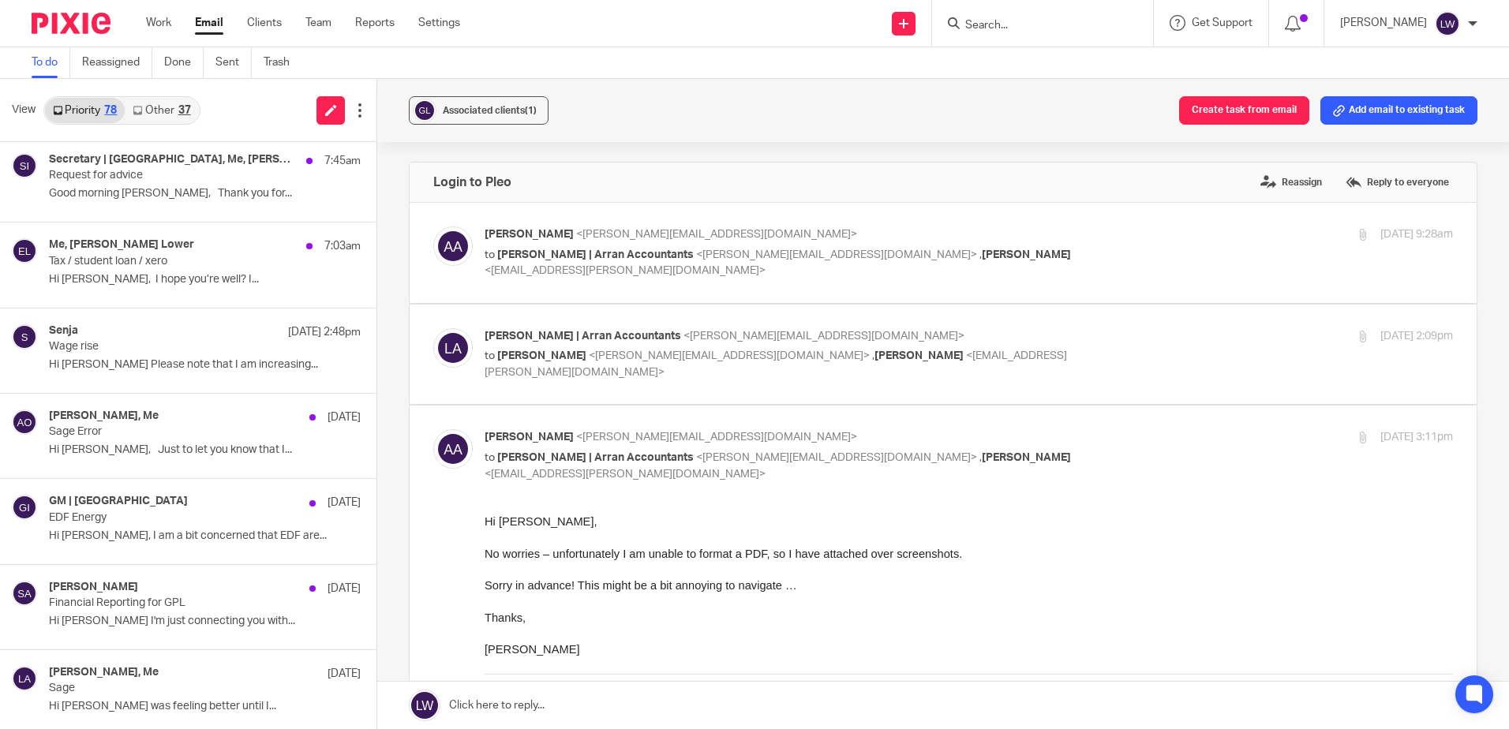
scroll to position [947, 0]
click at [127, 243] on h4 "Me, [PERSON_NAME] Lower" at bounding box center [121, 243] width 145 height 13
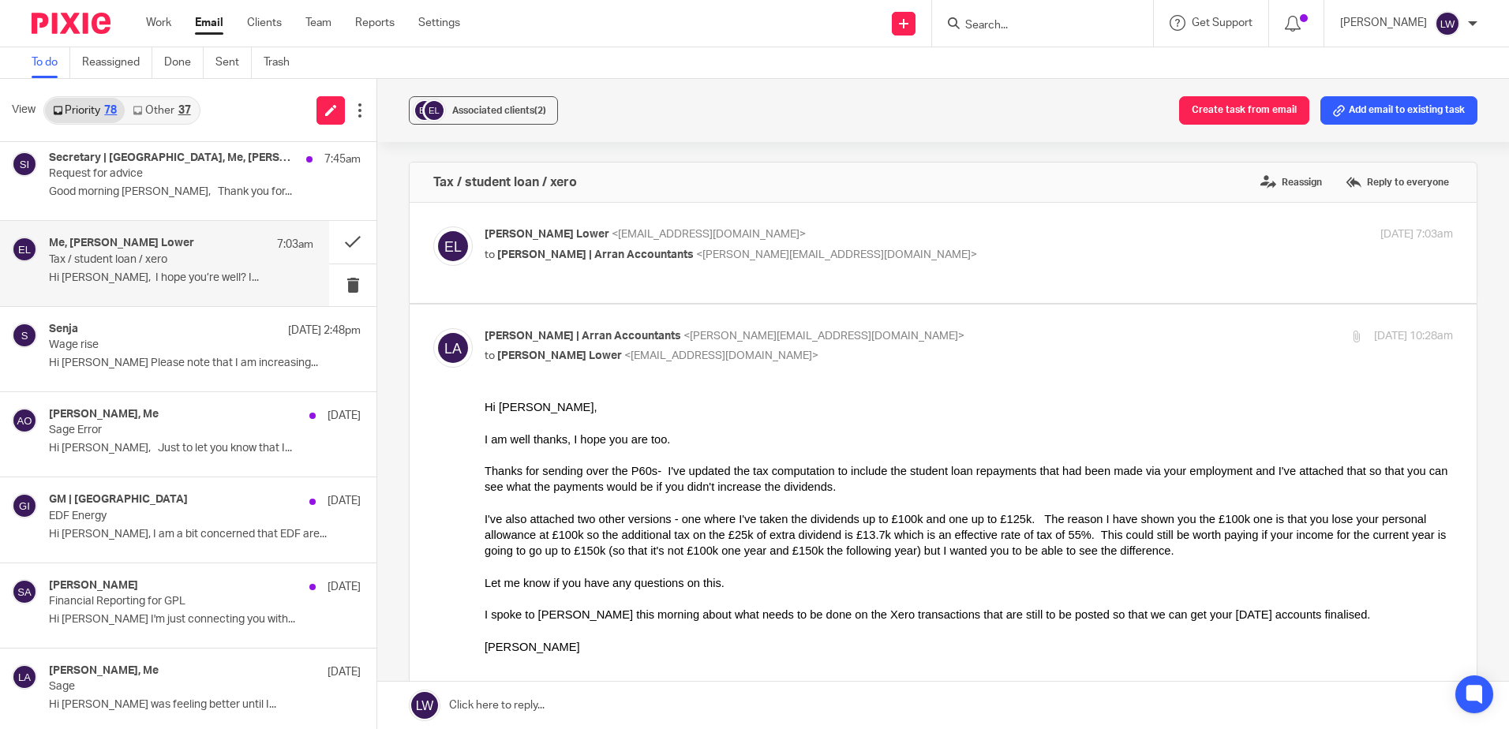
scroll to position [0, 0]
click at [479, 112] on span "Associated clients (2)" at bounding box center [499, 110] width 94 height 9
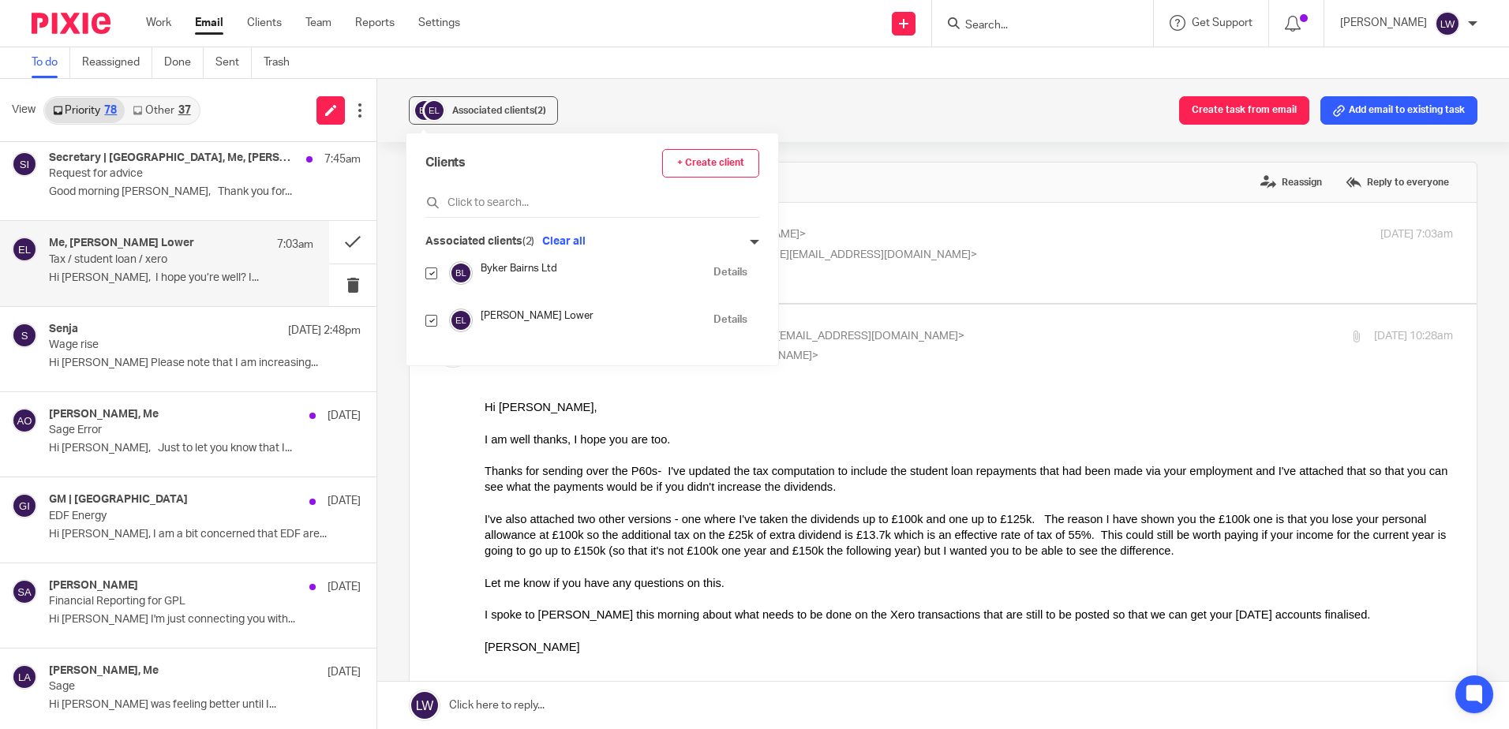
click at [429, 274] on input "checkbox" at bounding box center [431, 273] width 12 height 12
checkbox input "false"
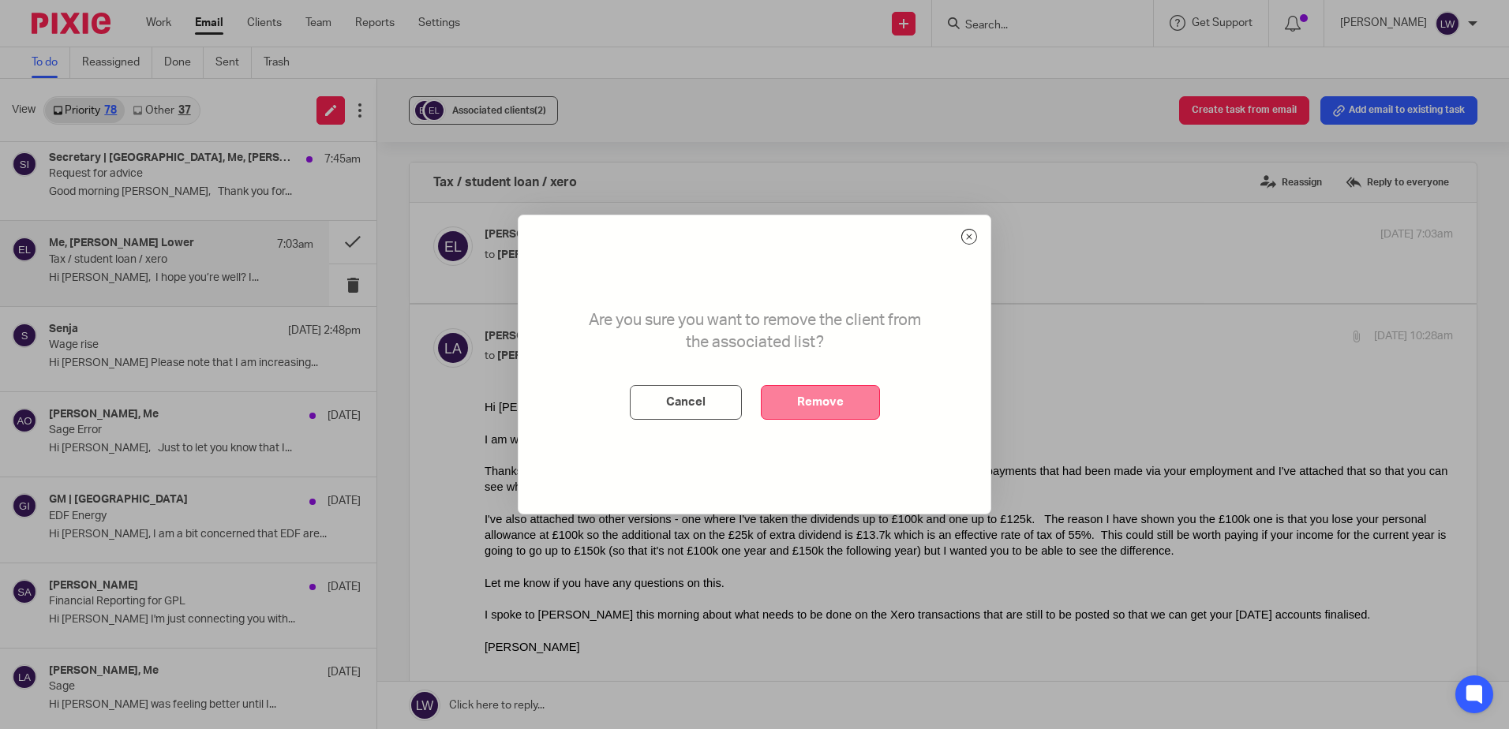
click at [832, 387] on button "Remove" at bounding box center [820, 402] width 119 height 35
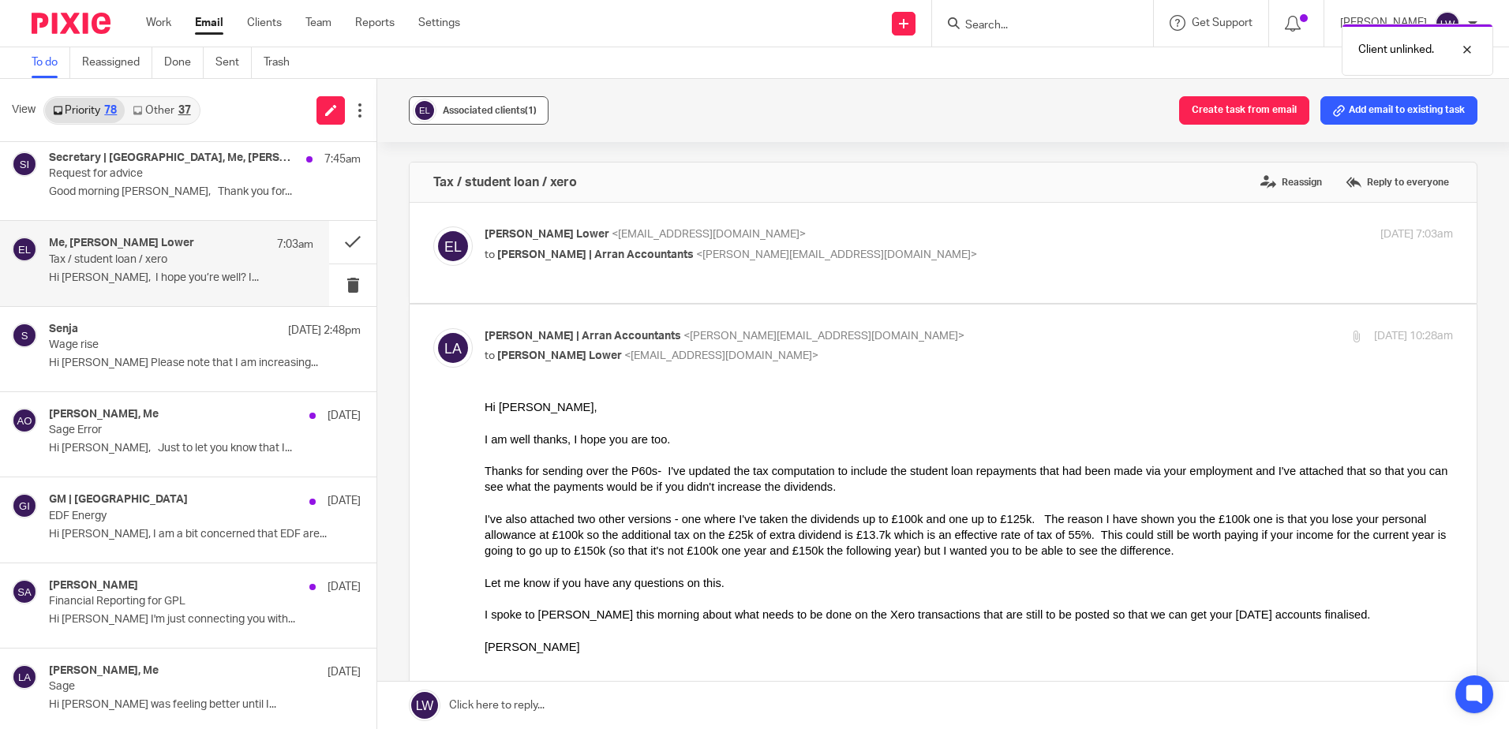
click at [445, 105] on div "Associated clients (1)" at bounding box center [490, 111] width 94 height 16
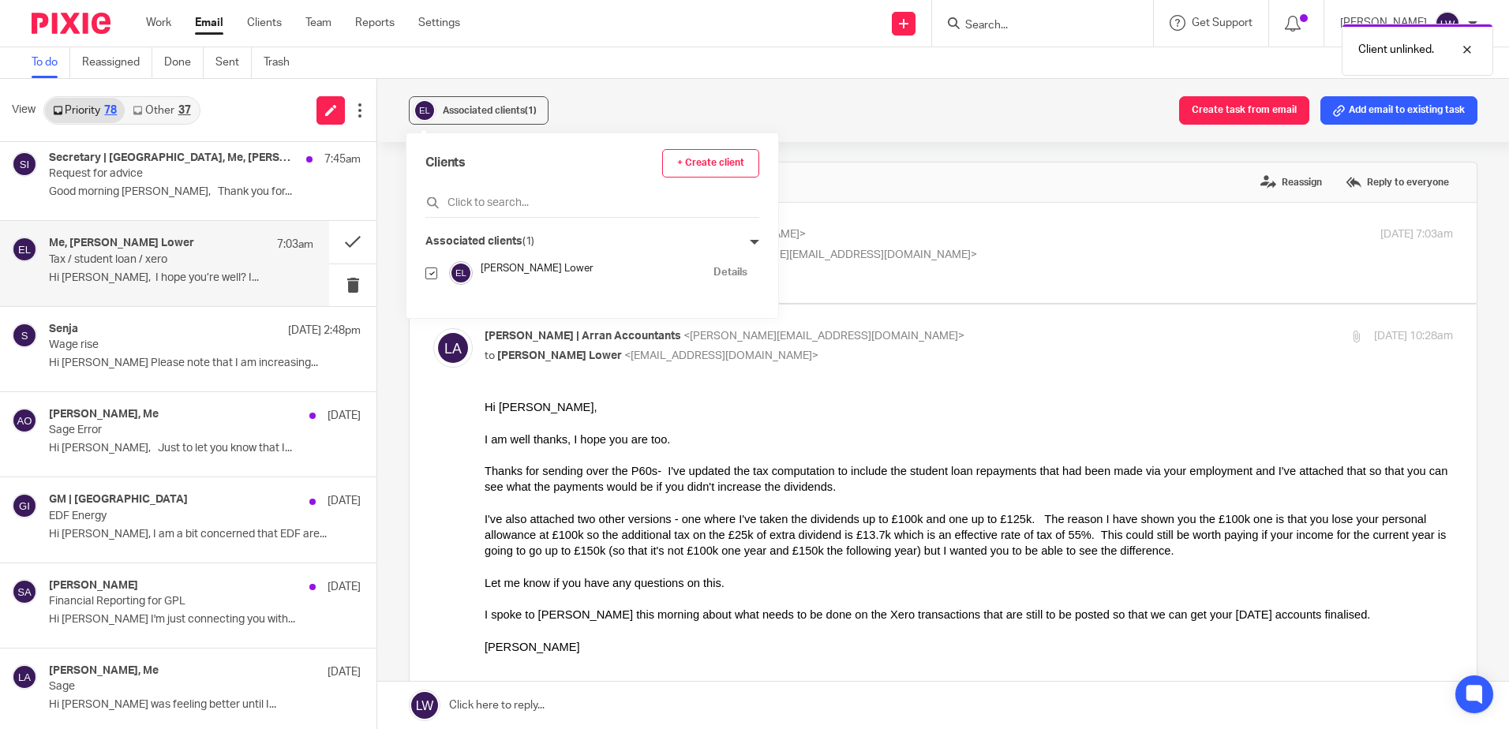
click at [683, 99] on div "Associated clients (1) Create task from email Add email to existing task" at bounding box center [942, 110] width 1131 height 63
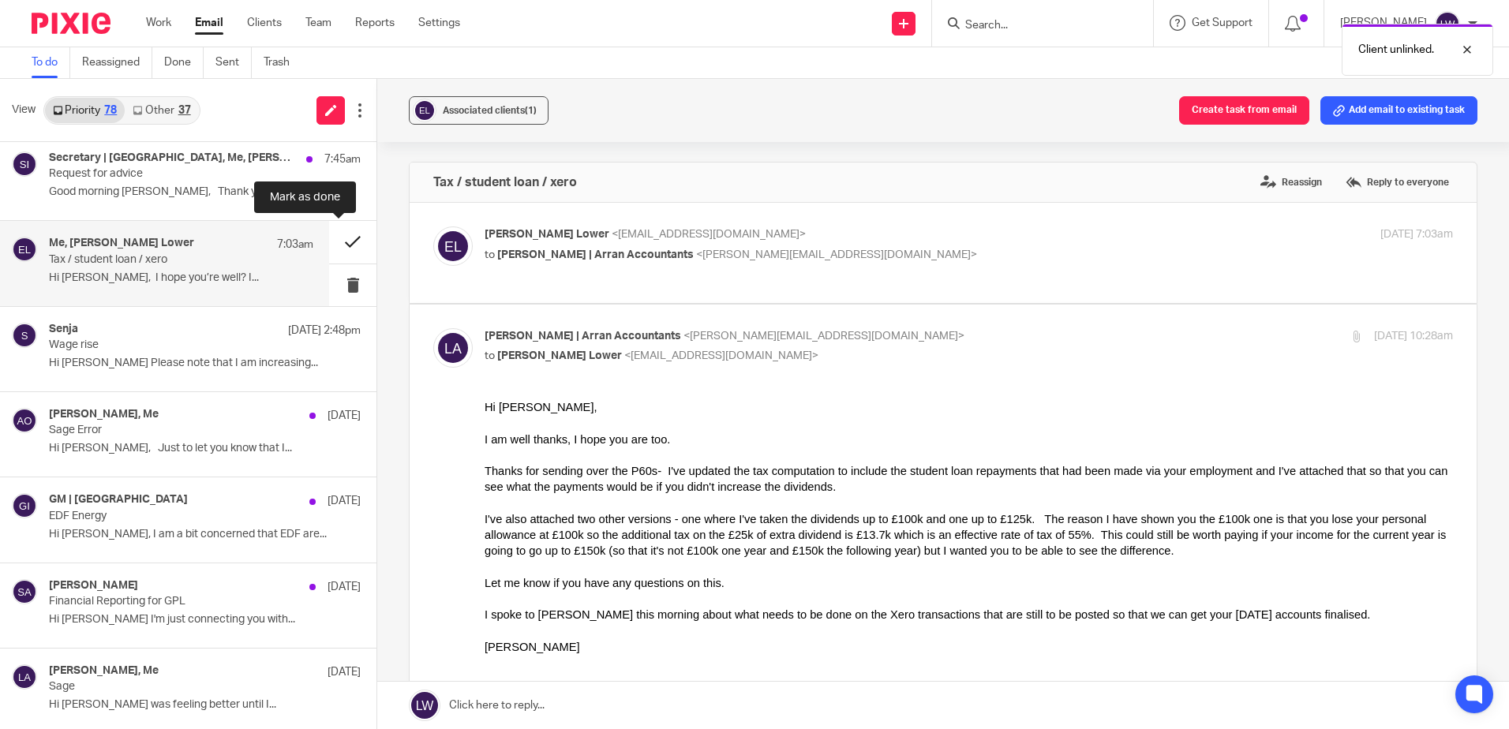
click at [336, 241] on button at bounding box center [352, 242] width 47 height 42
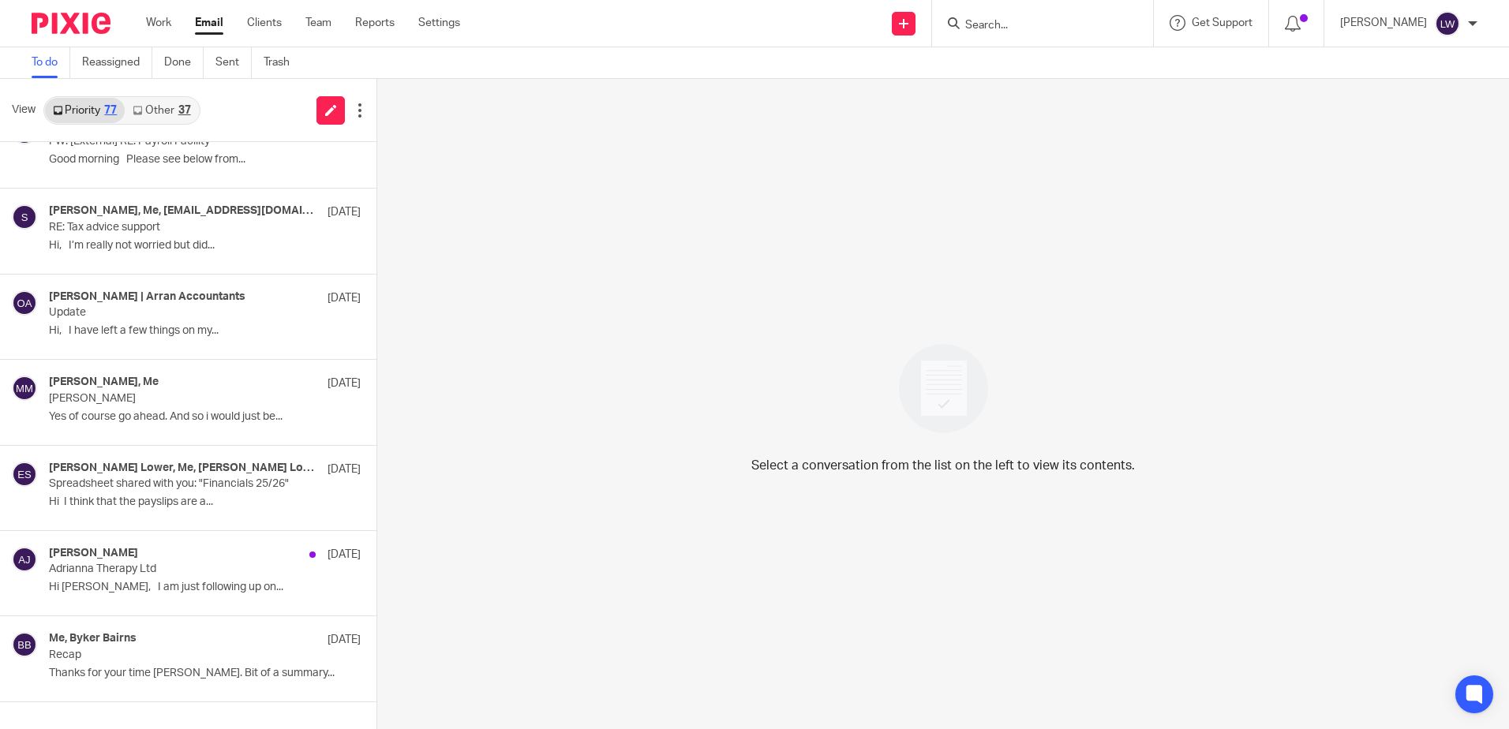
scroll to position [3653, 0]
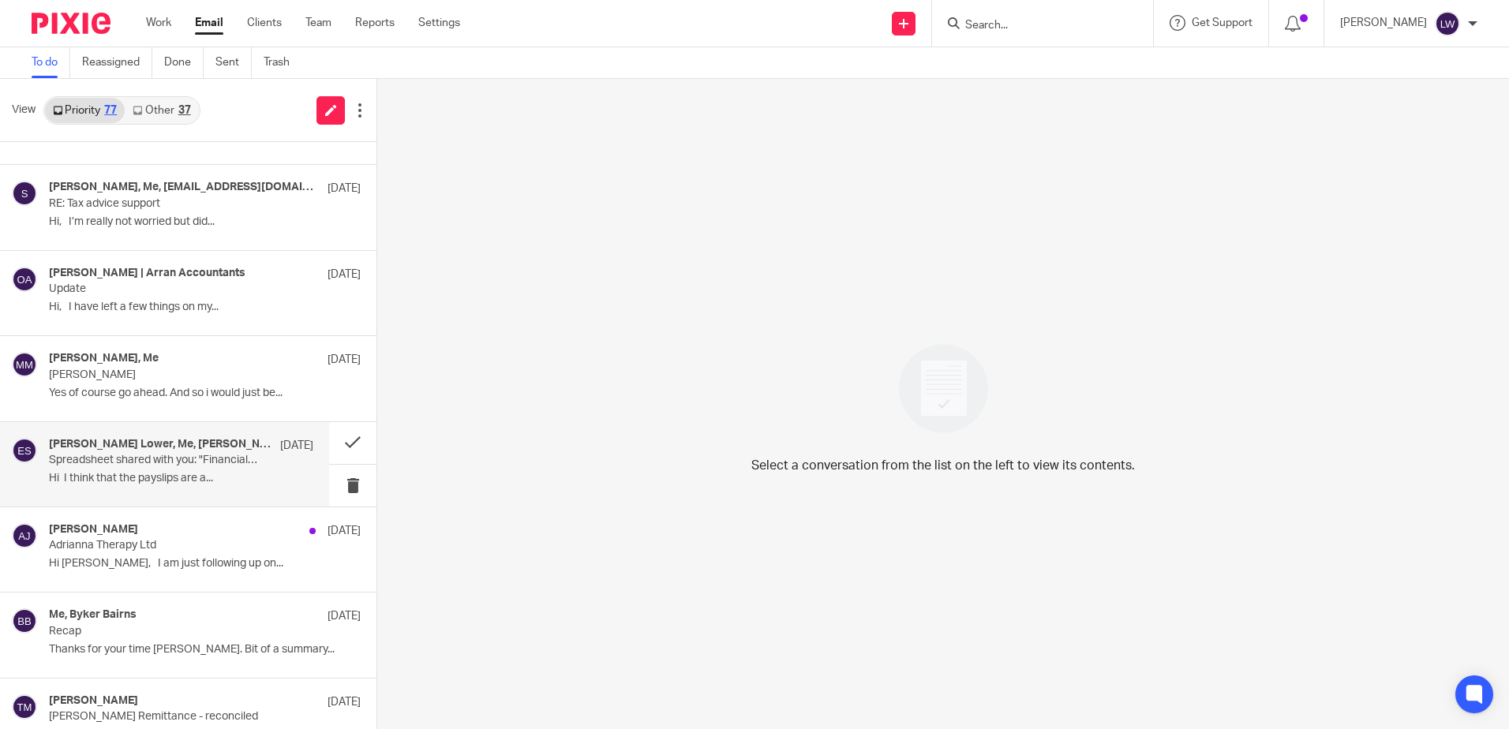
click at [170, 474] on p "Hi I think that the payslips are a..." at bounding box center [181, 478] width 264 height 13
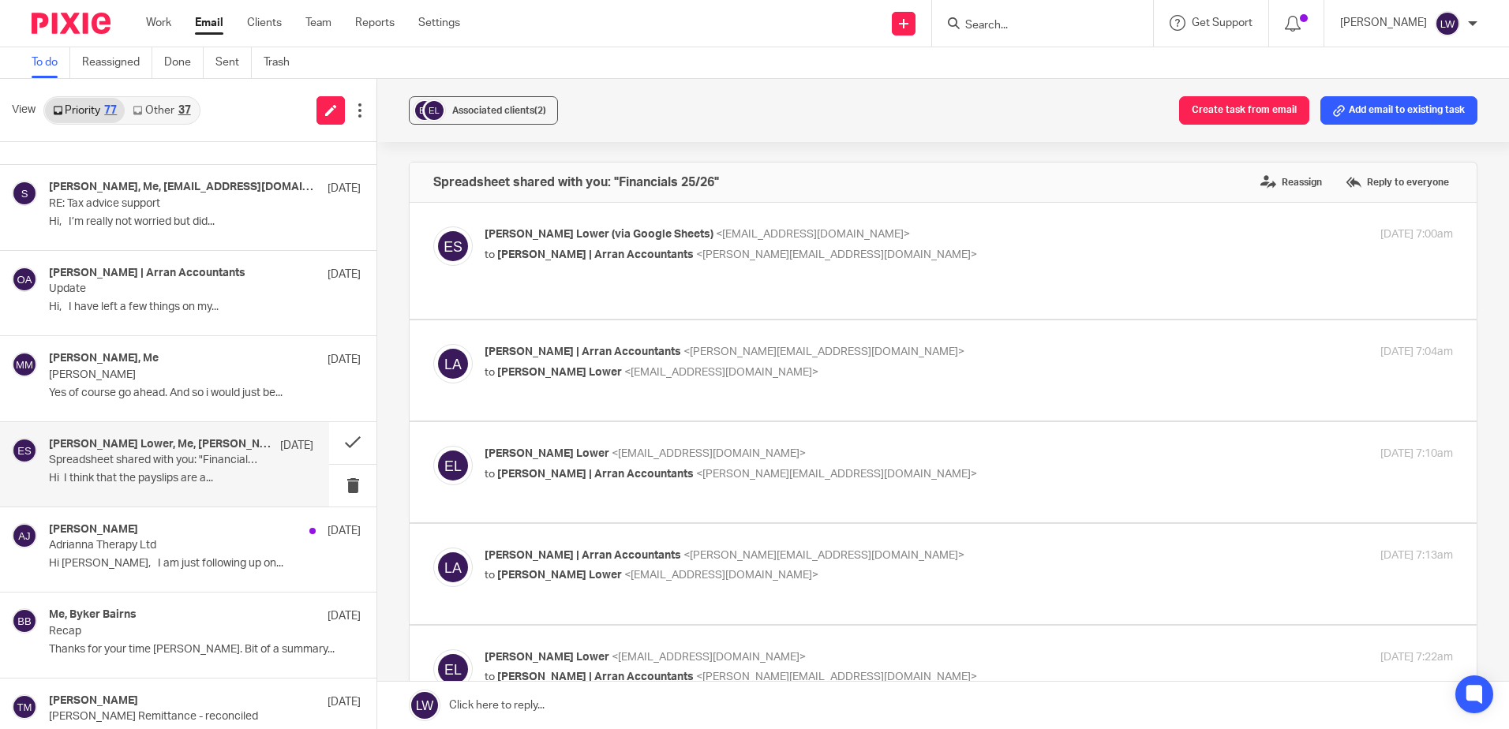
scroll to position [0, 0]
click at [499, 119] on button "Associated clients (2)" at bounding box center [483, 110] width 149 height 28
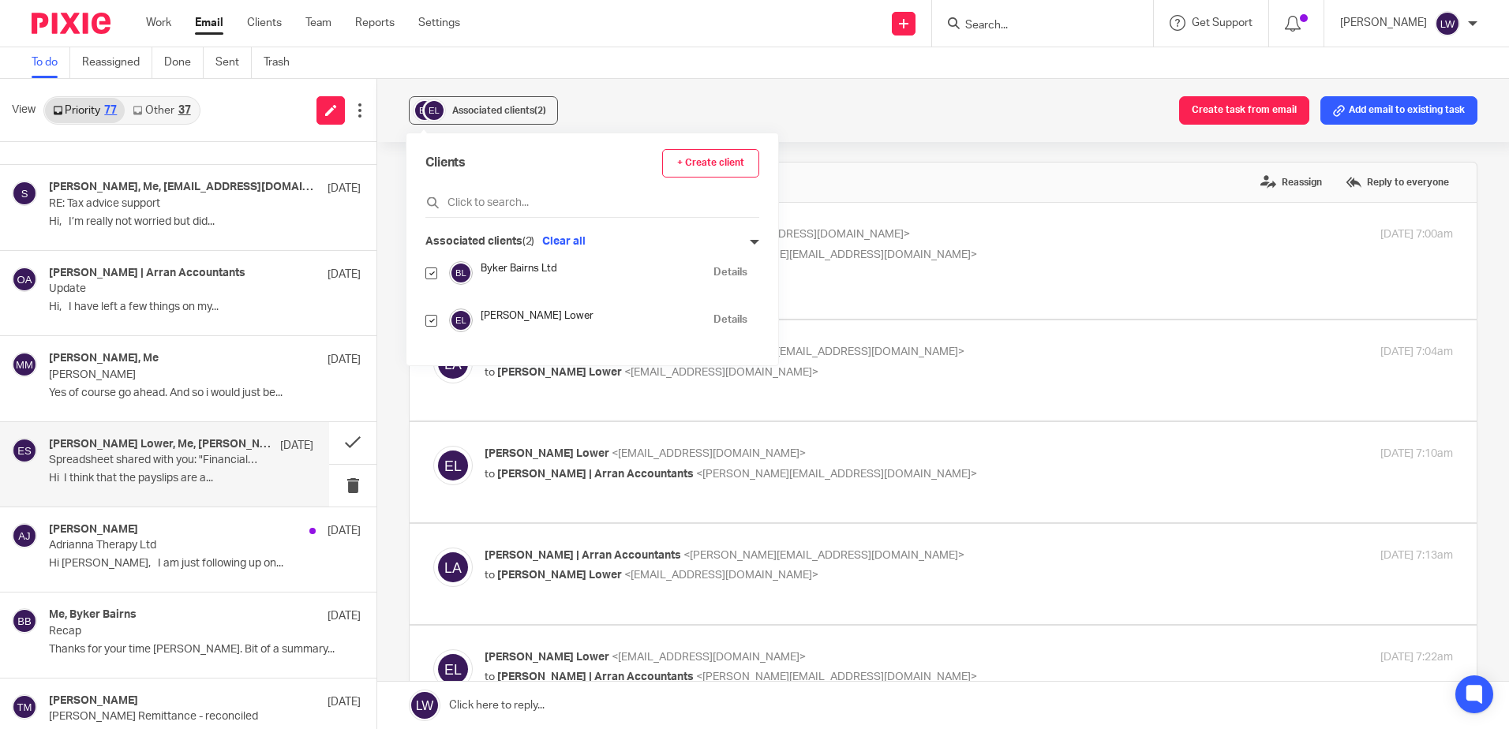
click at [428, 320] on input "checkbox" at bounding box center [431, 321] width 12 height 12
checkbox input "false"
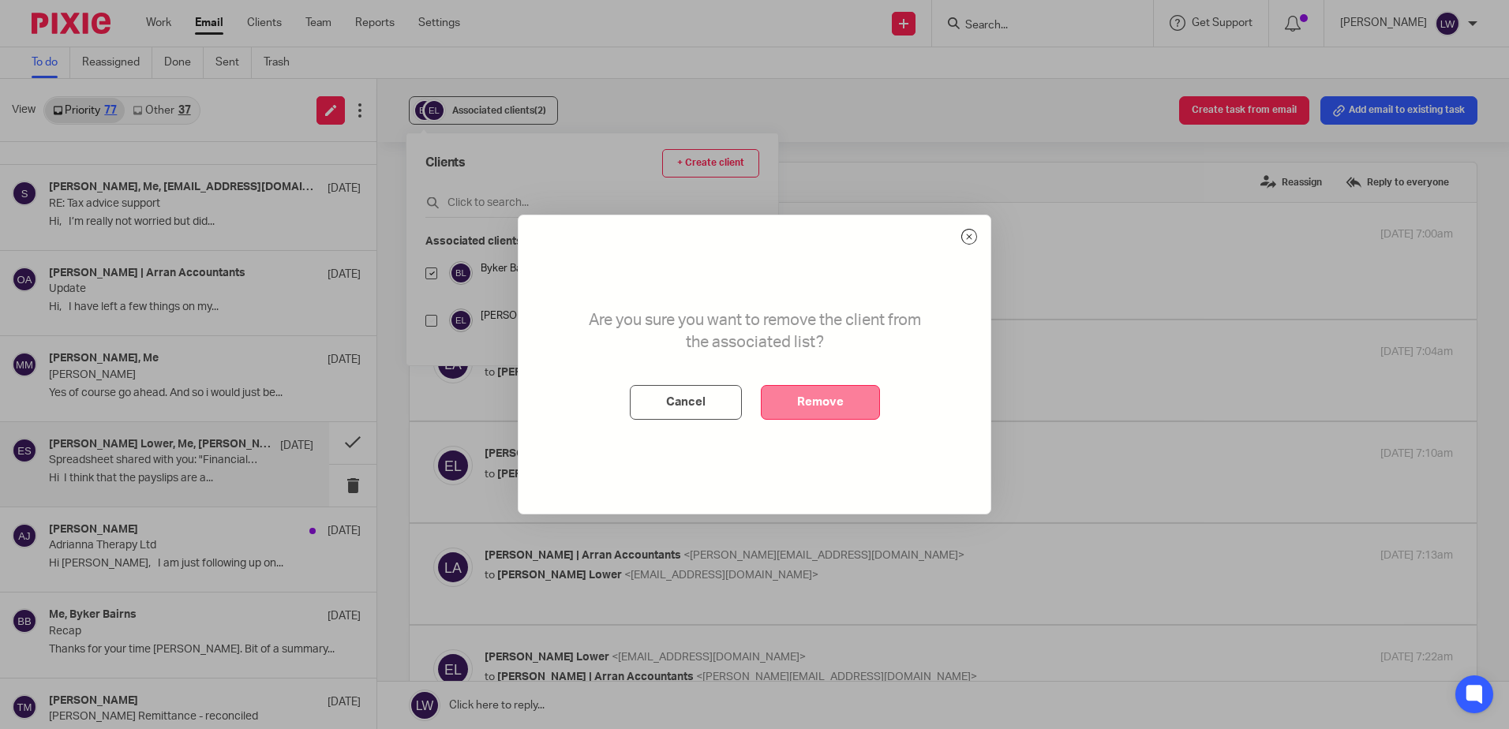
click at [845, 399] on button "Remove" at bounding box center [820, 402] width 119 height 35
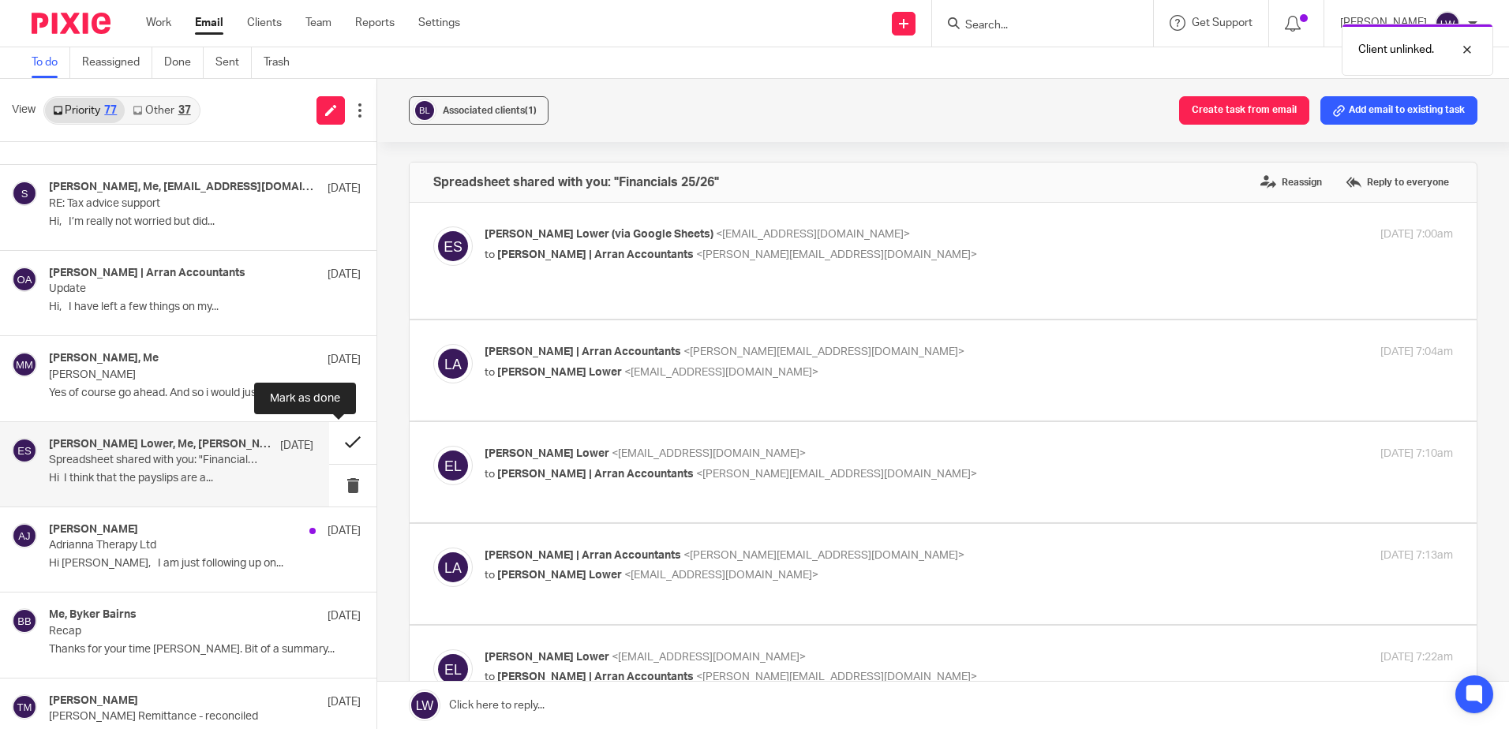
click at [350, 437] on button at bounding box center [352, 443] width 47 height 42
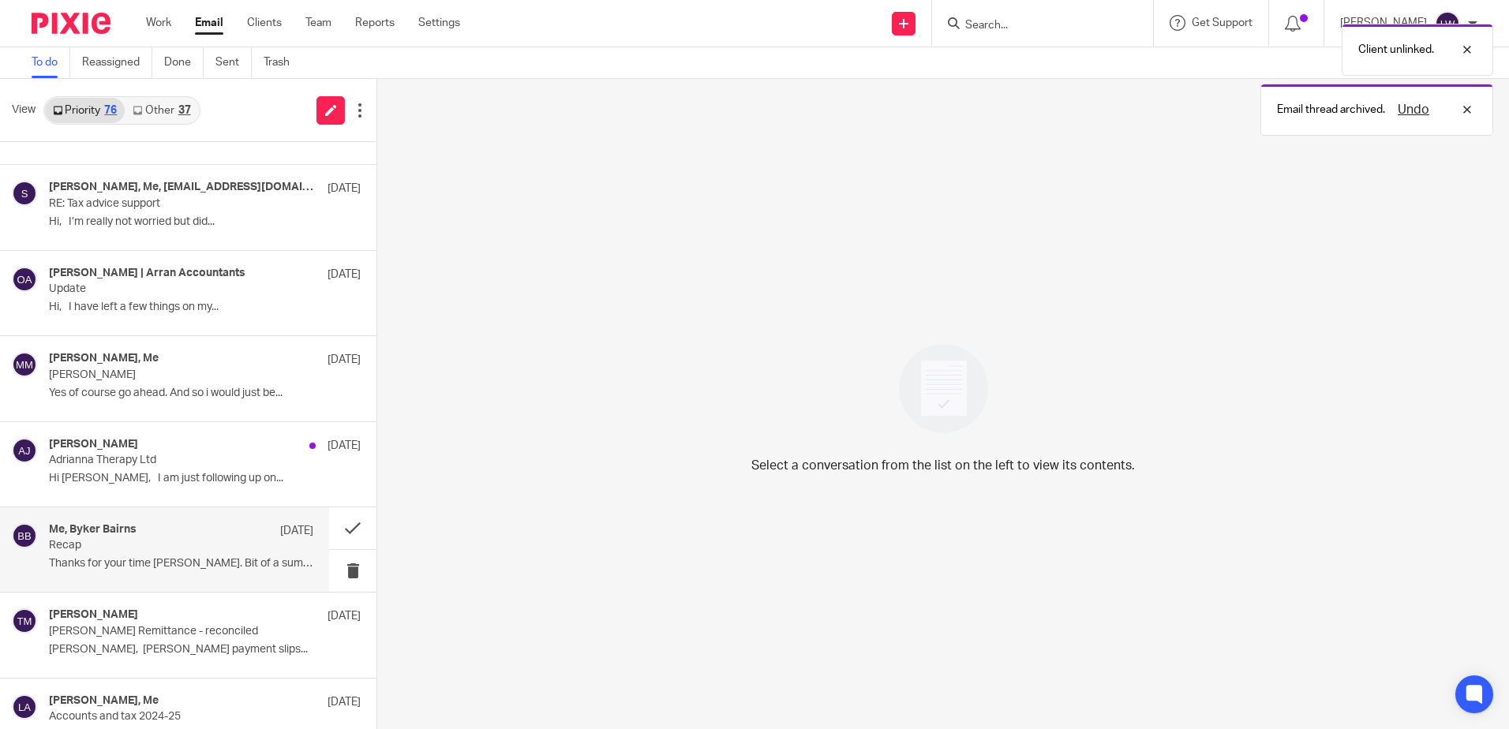
click at [187, 529] on div "Me, Byker Bairns 18 Aug" at bounding box center [181, 531] width 264 height 16
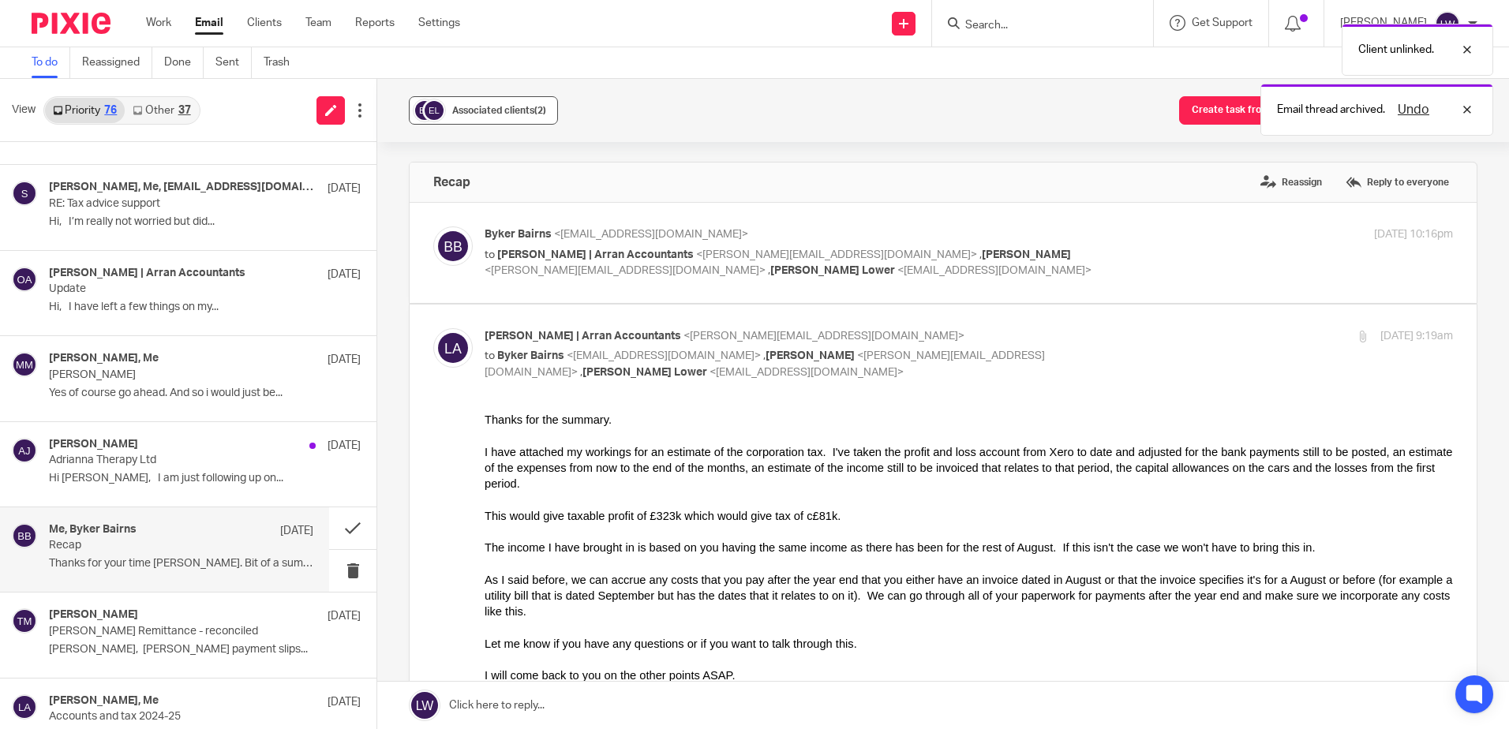
click at [488, 115] on div "Associated clients (2)" at bounding box center [499, 111] width 94 height 16
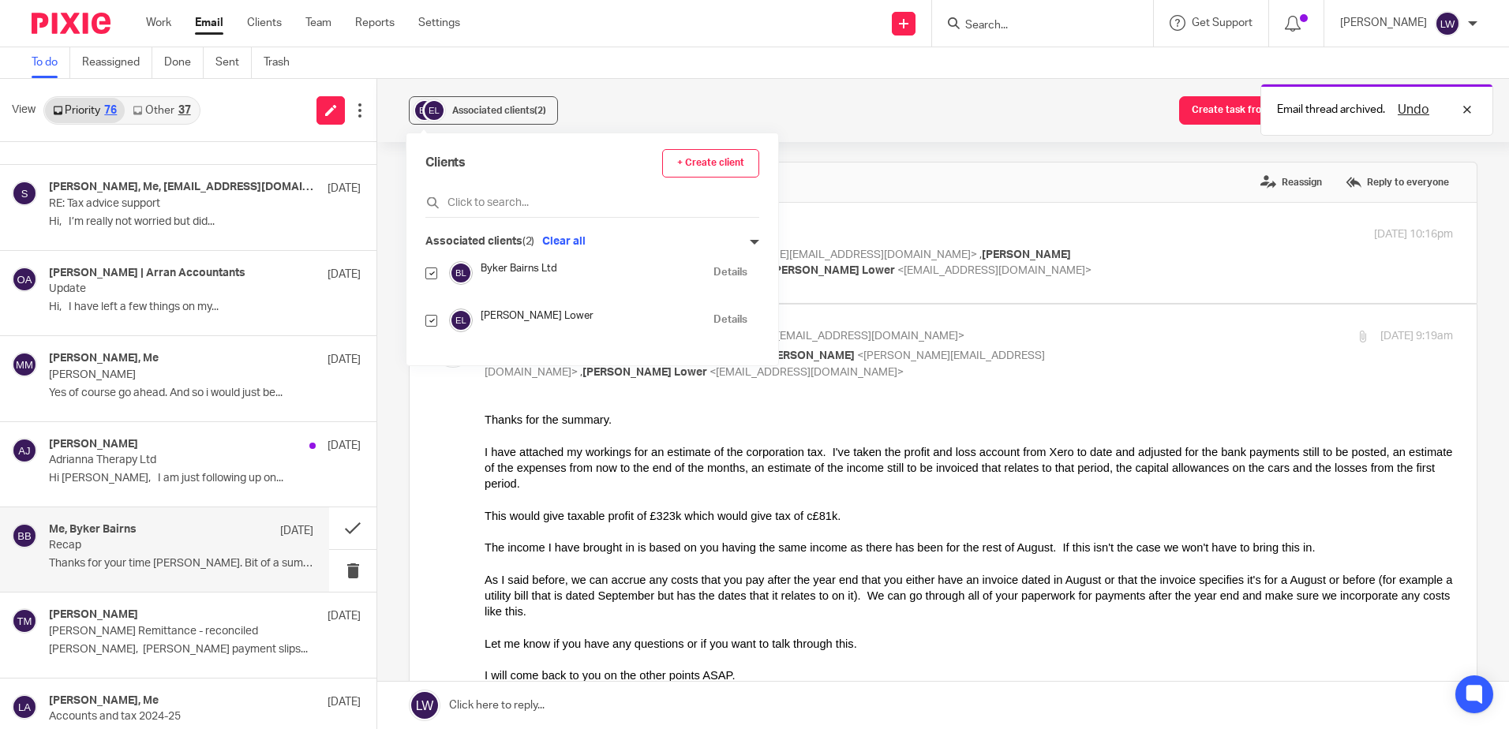
click at [429, 322] on input "checkbox" at bounding box center [431, 321] width 12 height 12
checkbox input "false"
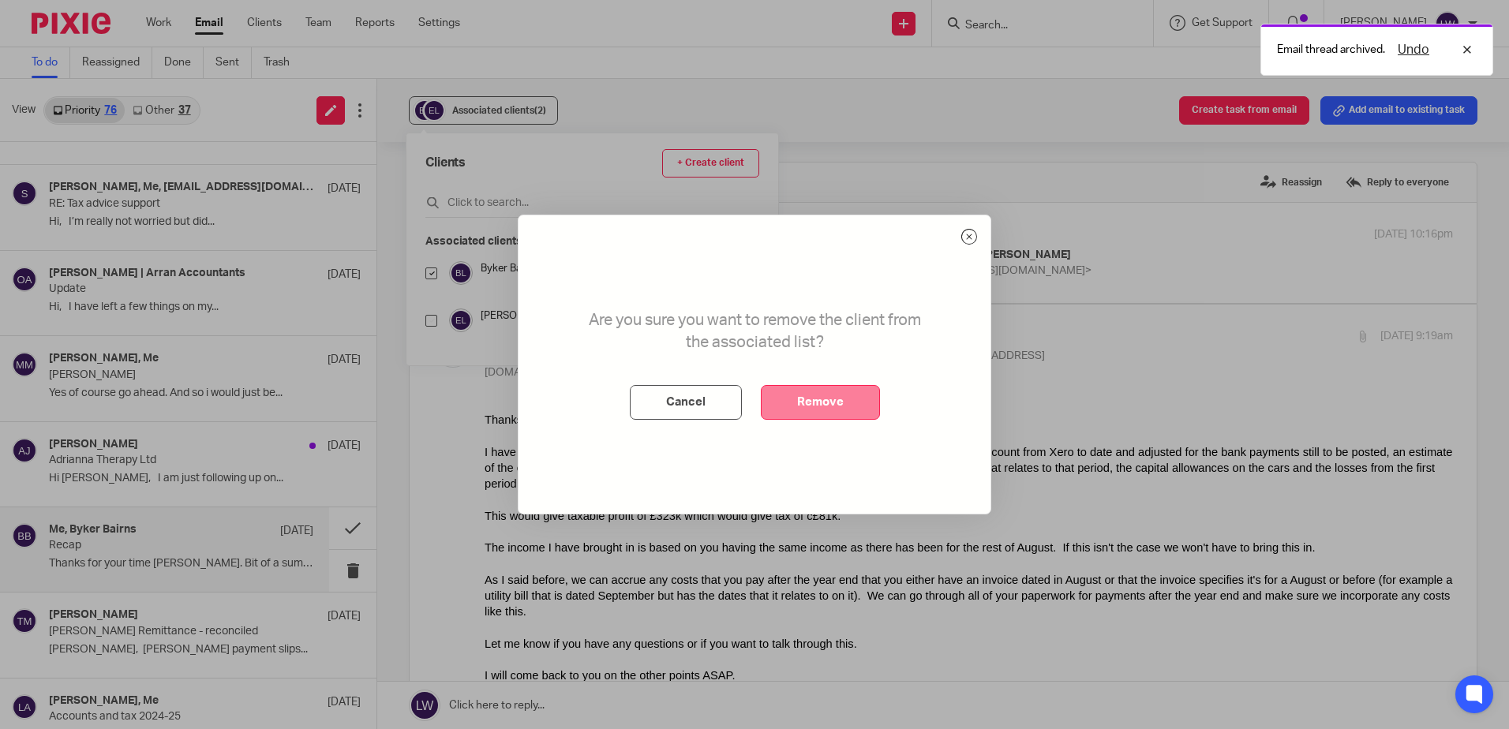
click at [795, 398] on button "Remove" at bounding box center [820, 402] width 119 height 35
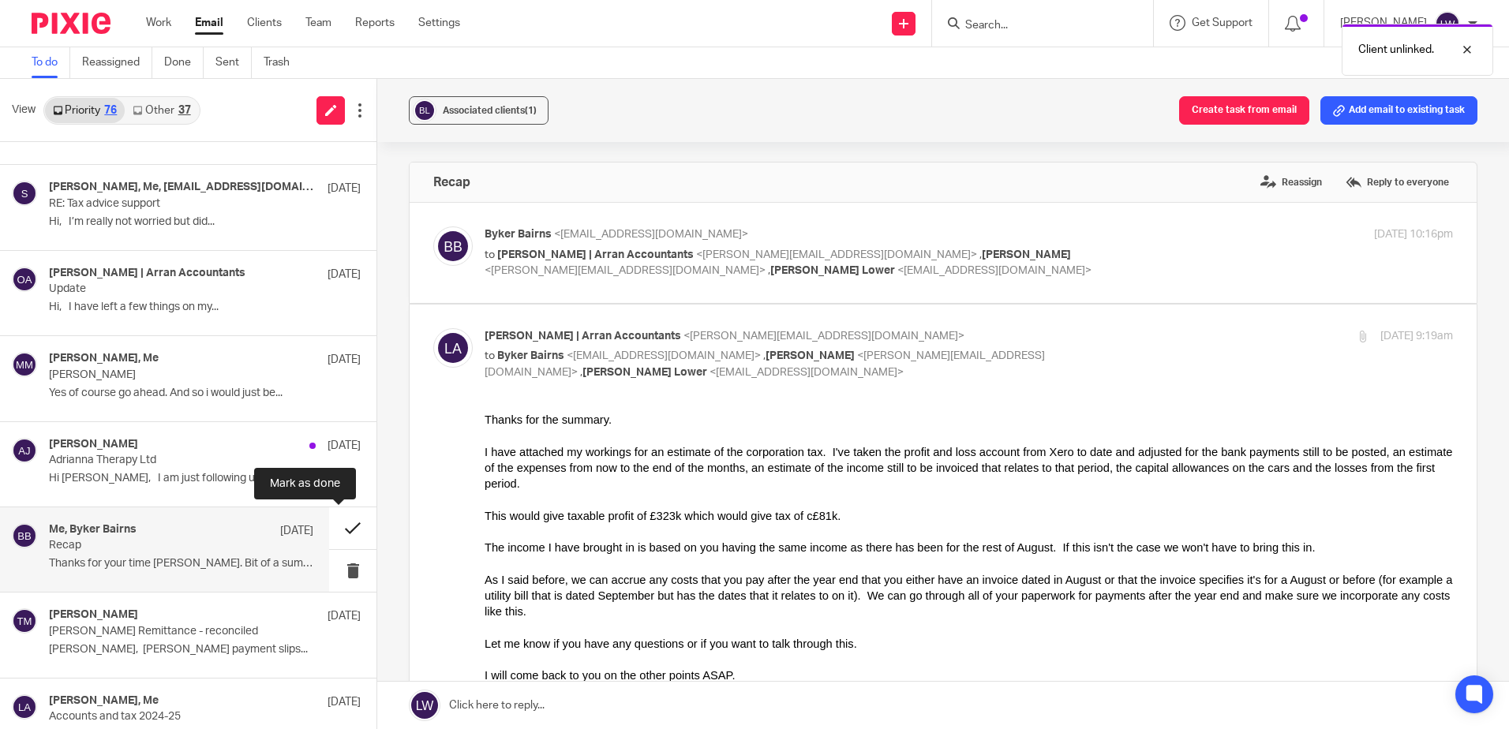
click at [339, 531] on button at bounding box center [352, 528] width 47 height 42
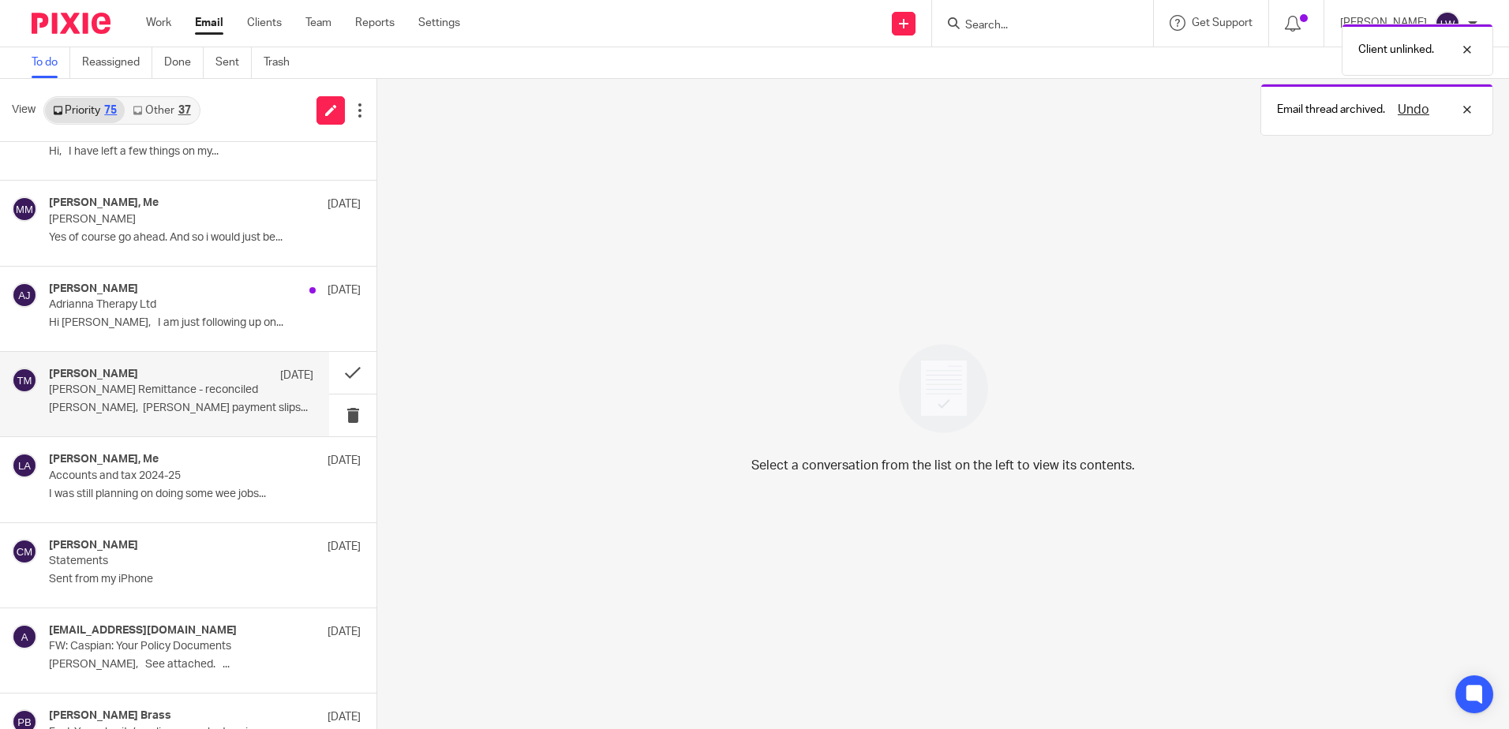
scroll to position [3890, 0]
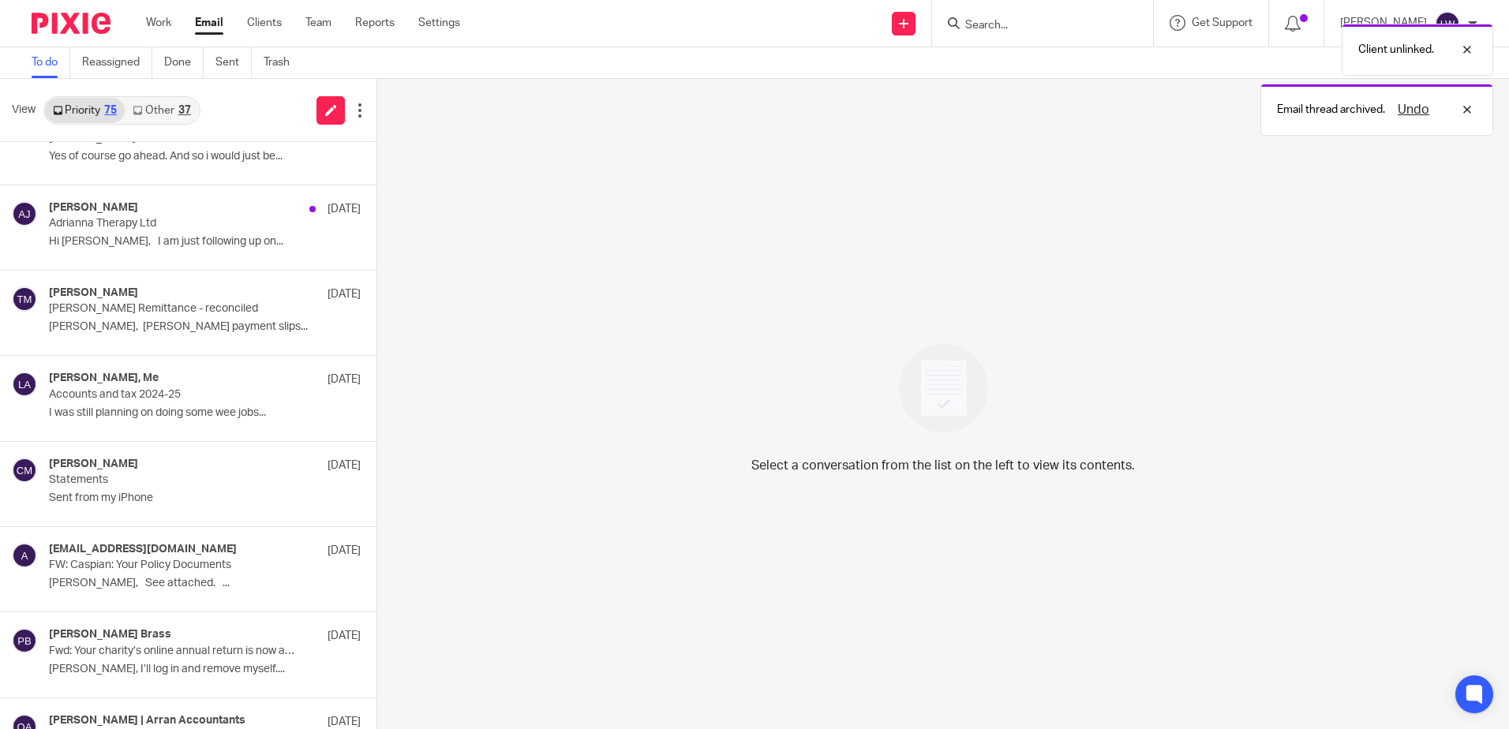
click at [151, 101] on link "Other 37" at bounding box center [161, 110] width 73 height 25
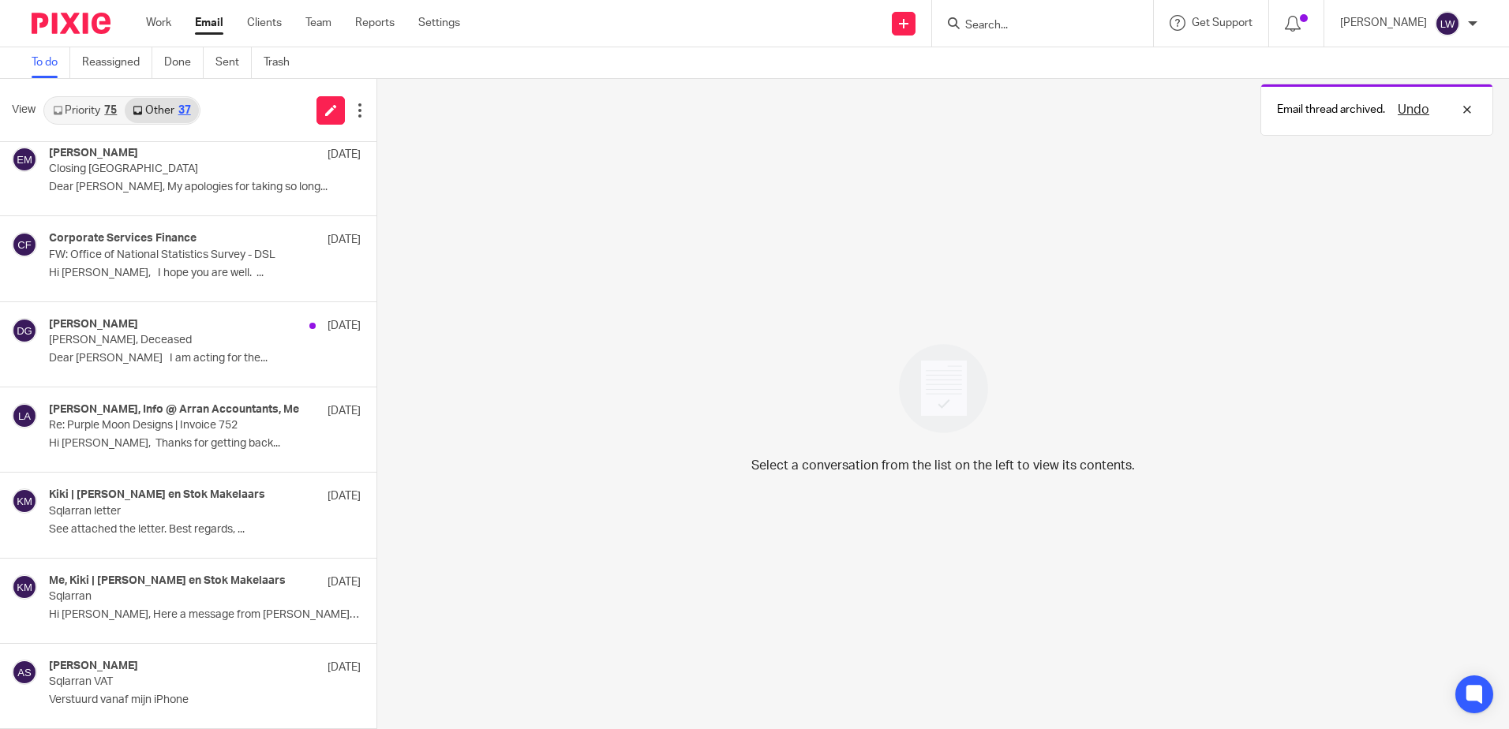
scroll to position [0, 0]
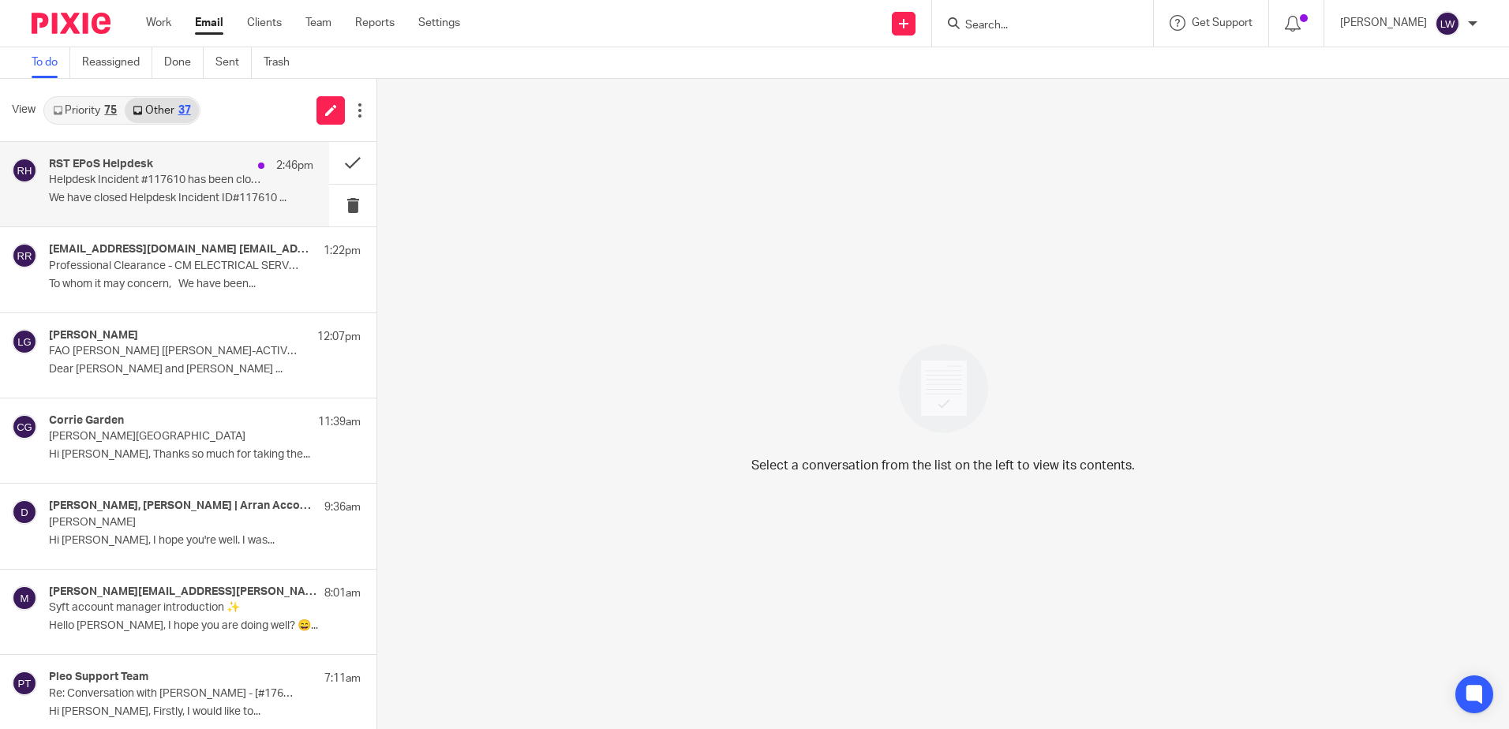
click at [166, 191] on div "RST EPoS Helpdesk 2:46pm Helpdesk Incident #117610 has been closed We have clos…" at bounding box center [181, 184] width 264 height 53
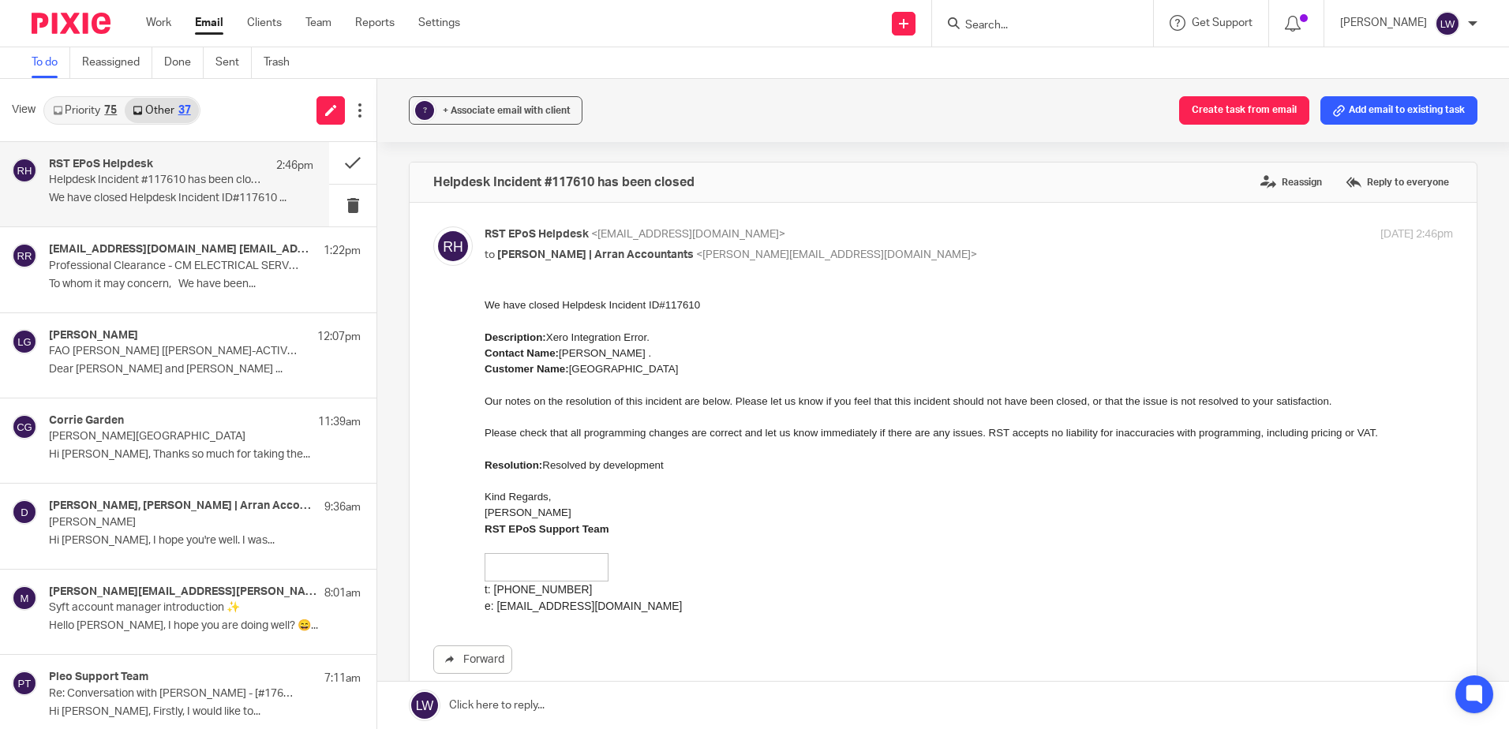
click at [93, 110] on link "Priority 75" at bounding box center [85, 110] width 80 height 25
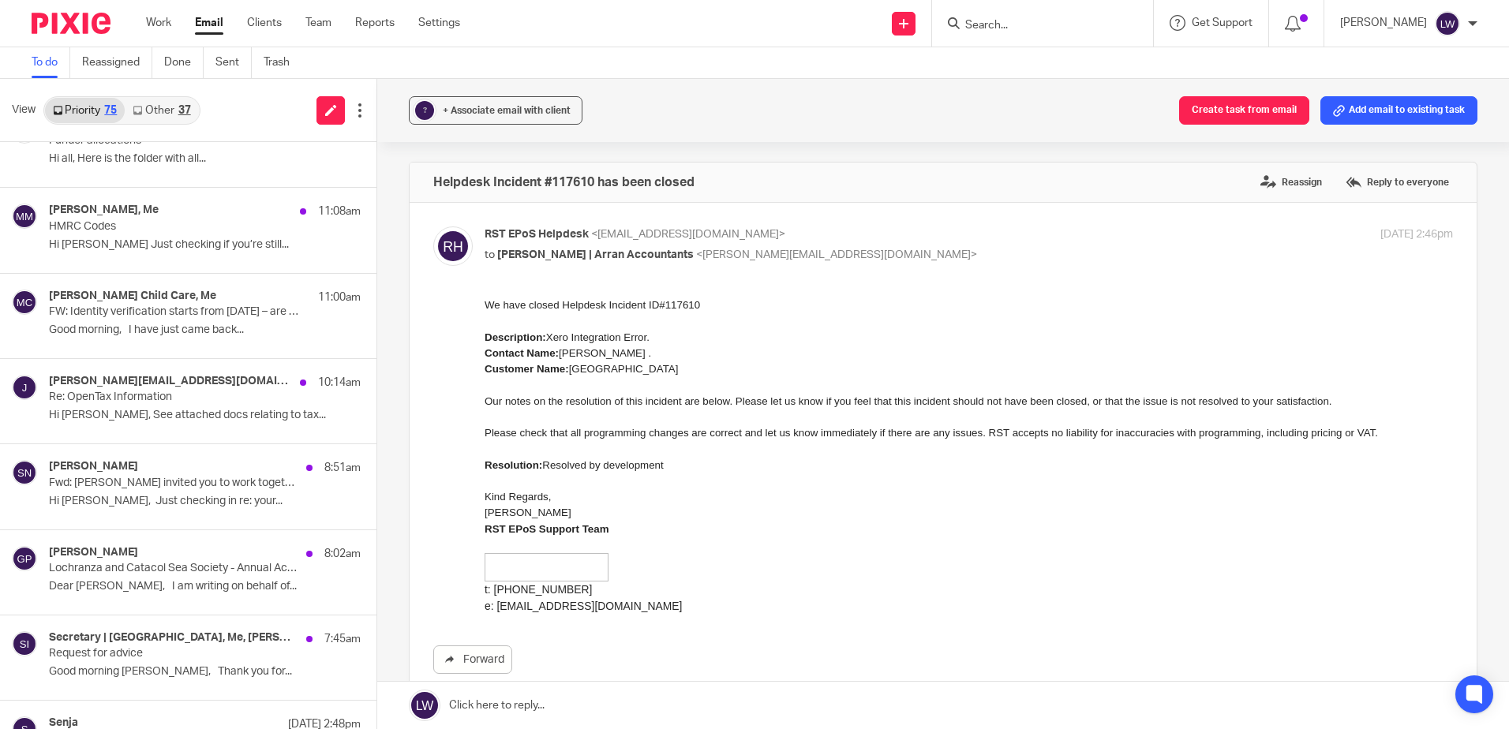
scroll to position [473, 0]
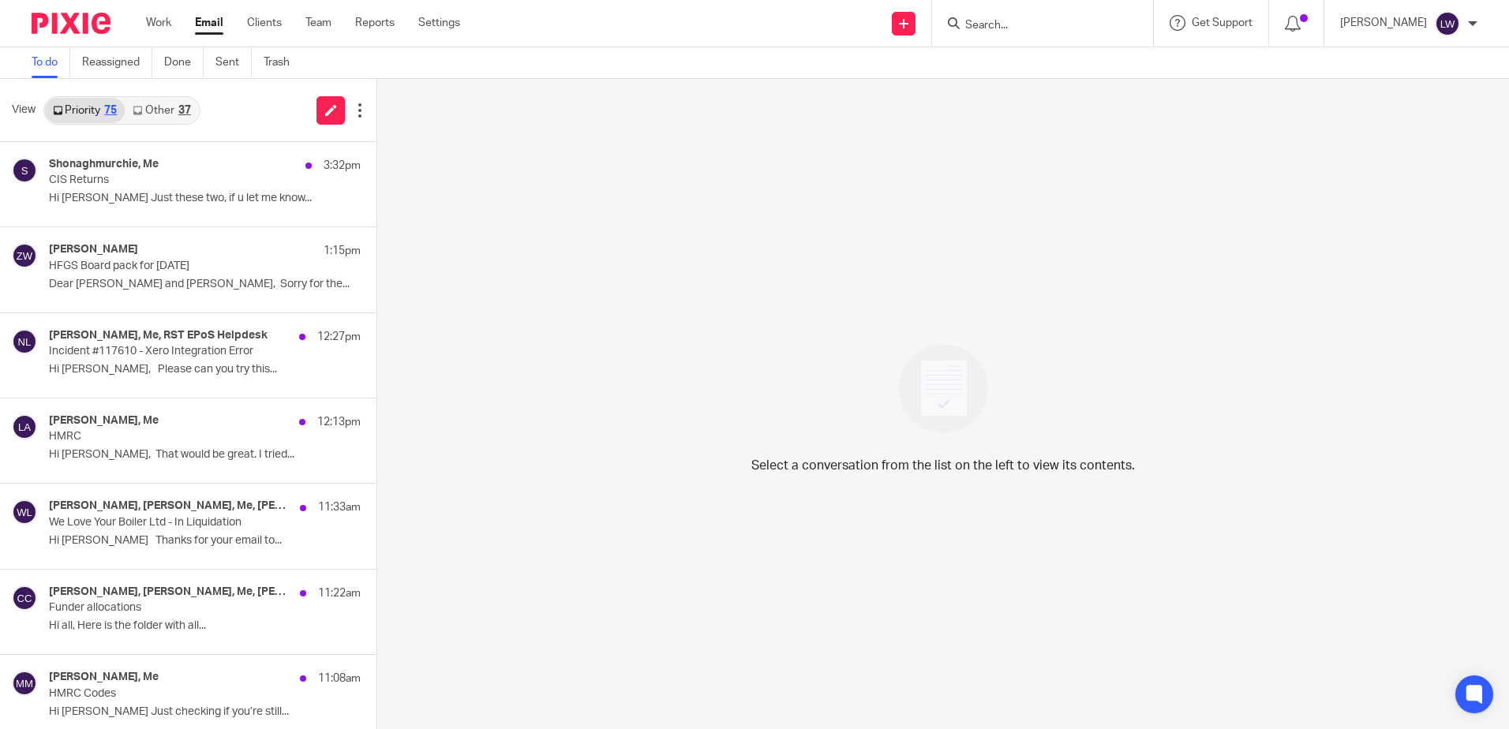
click at [1085, 31] on input "Search" at bounding box center [1034, 26] width 142 height 14
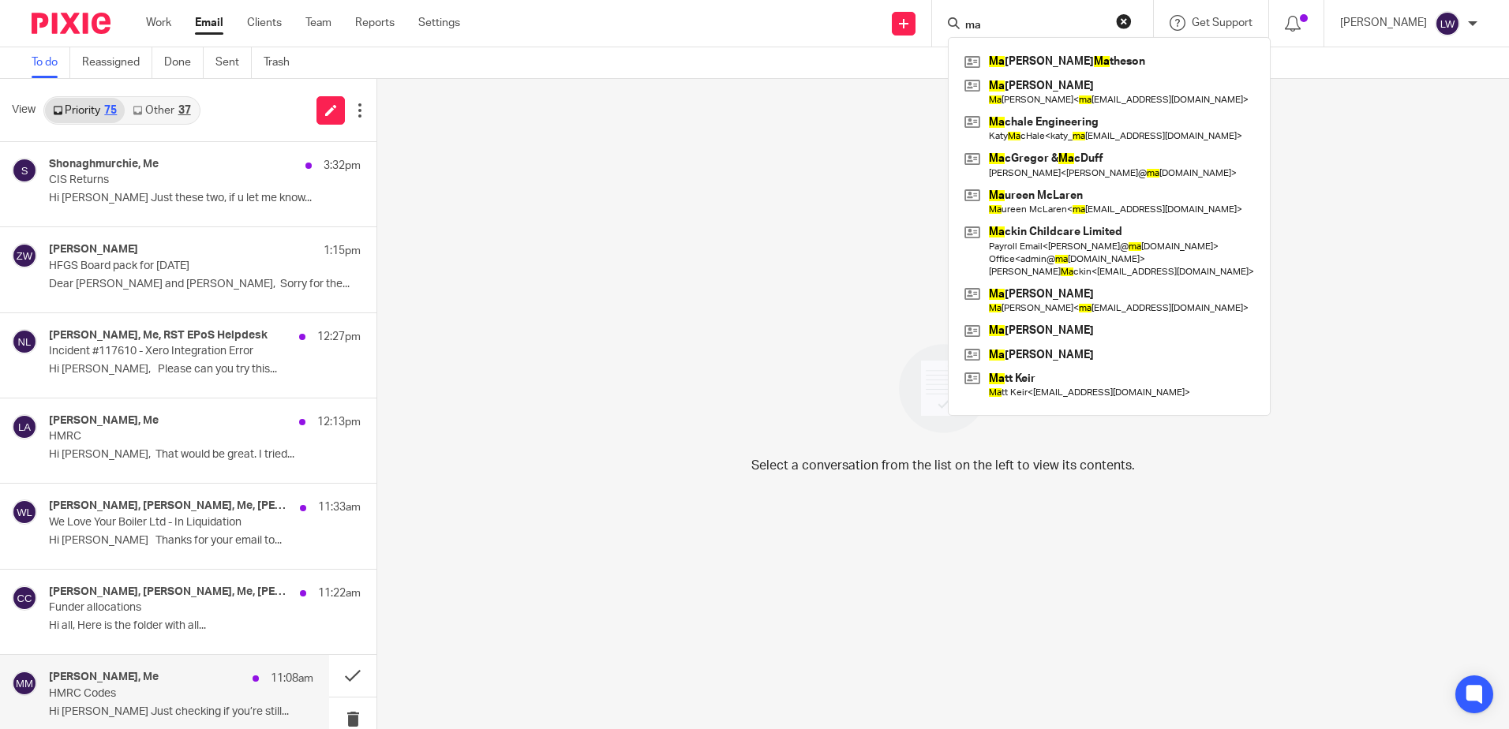
type input "ma"
